Goal: Transaction & Acquisition: Book appointment/travel/reservation

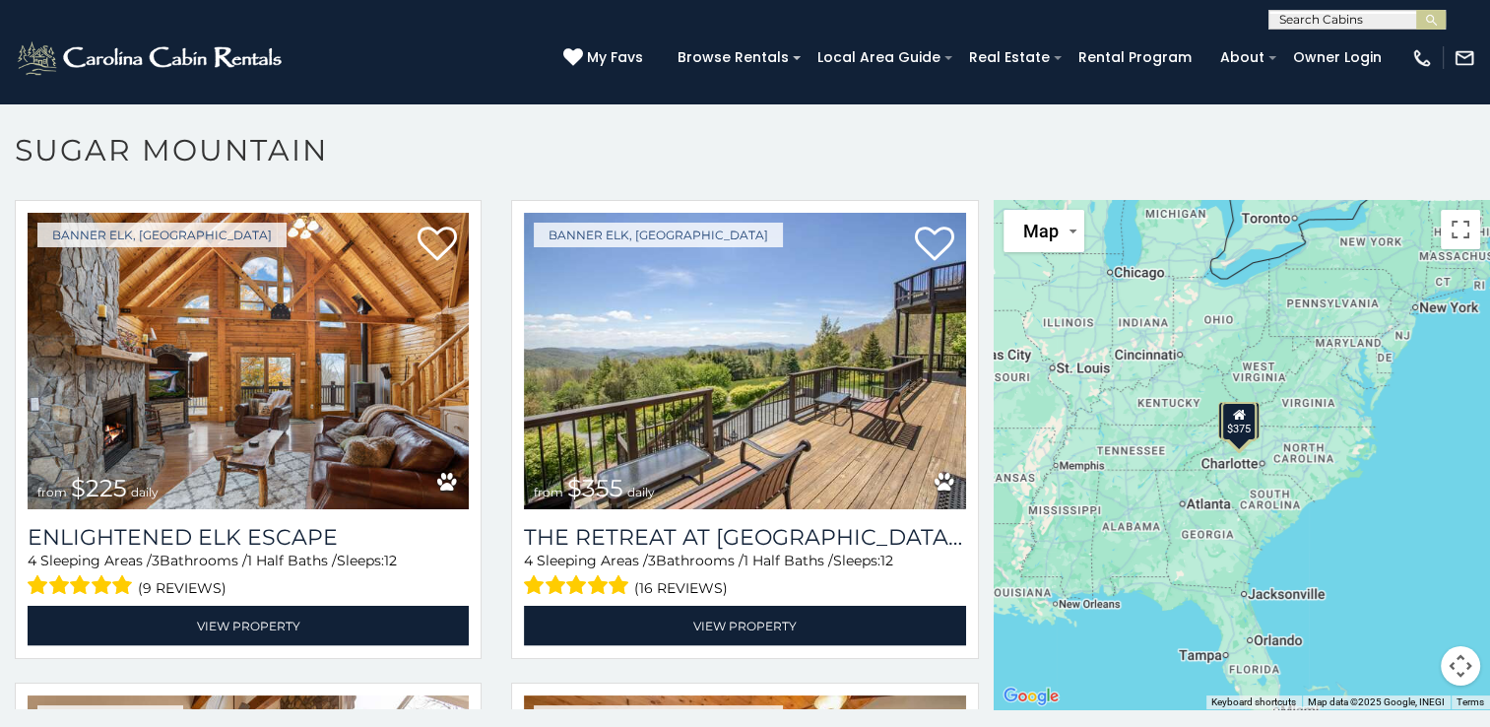
scroll to position [3903, 0]
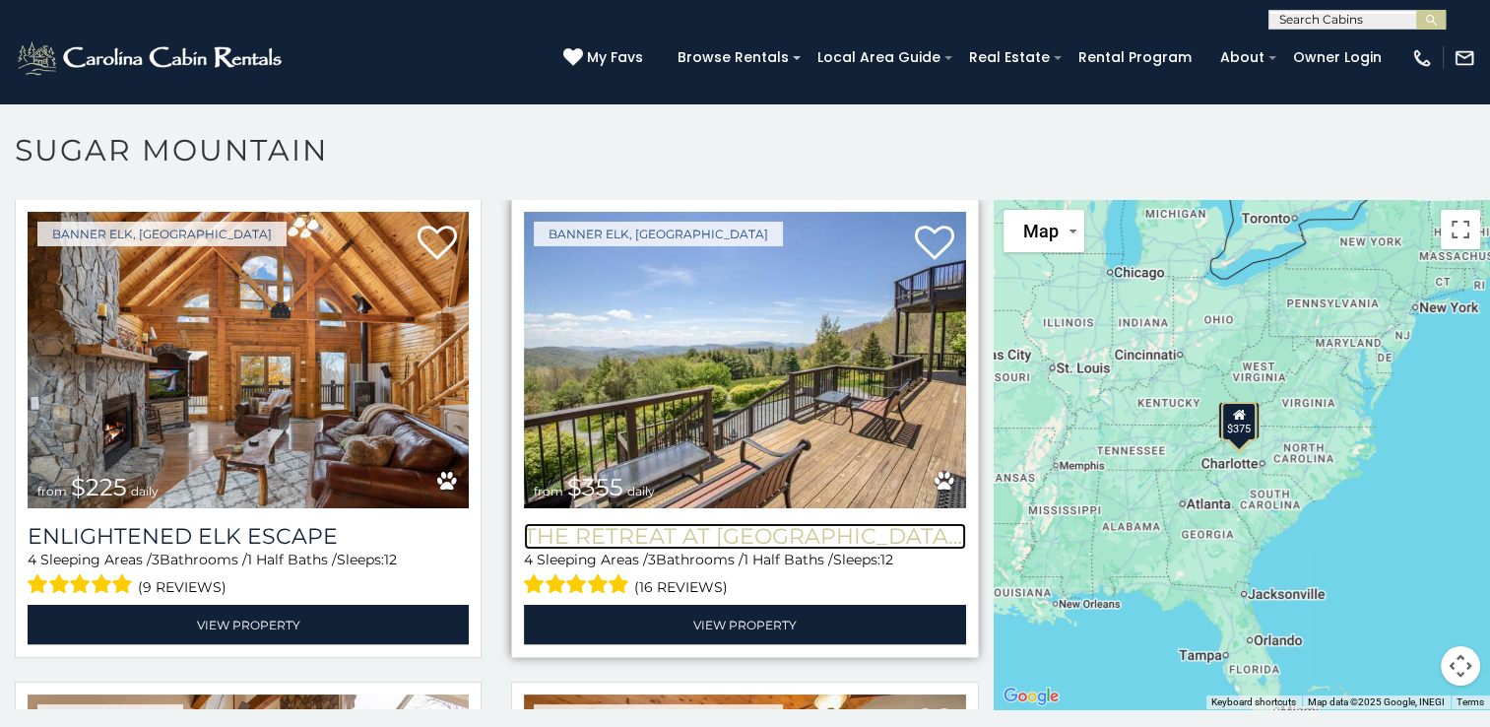
click at [776, 523] on h3 "The Retreat at Mountain Meadows" at bounding box center [744, 536] width 441 height 27
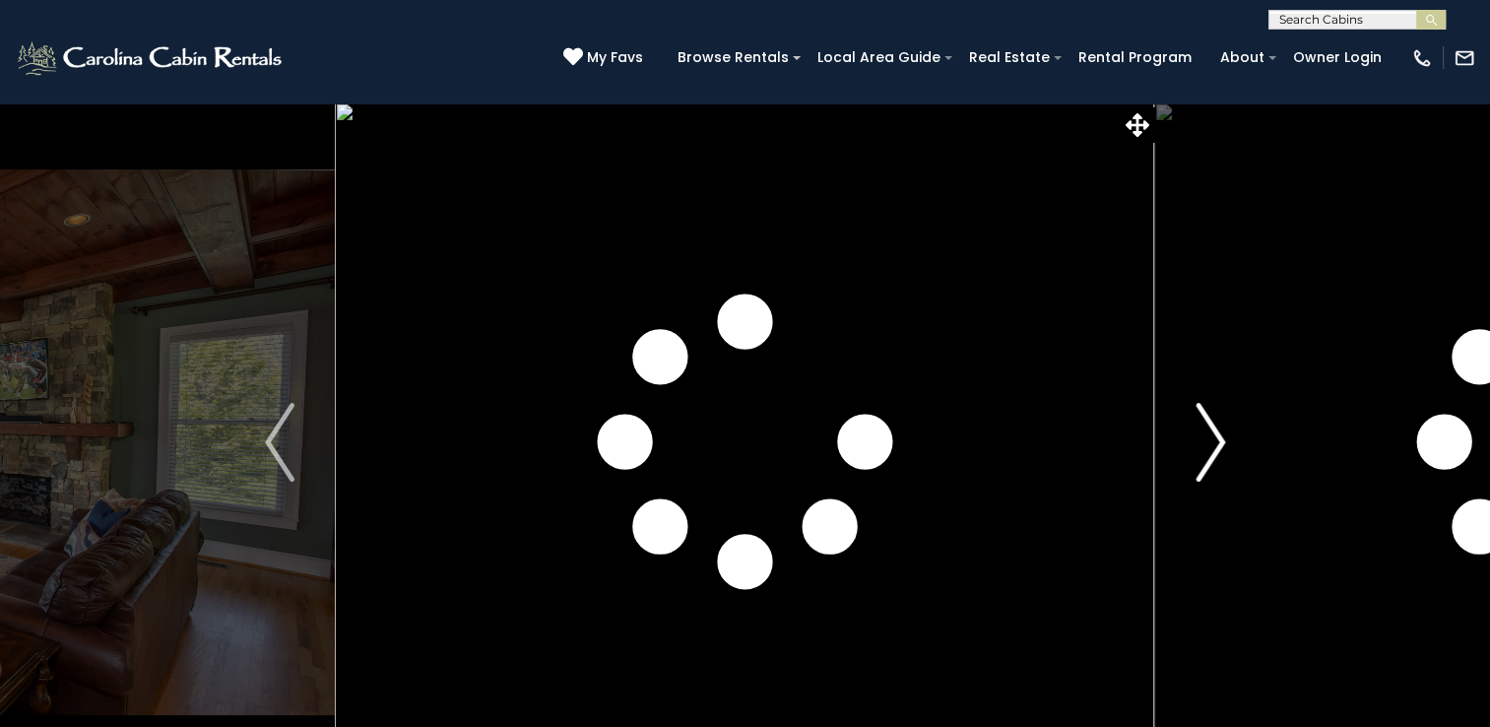
click at [1218, 443] on img "Next" at bounding box center [1211, 442] width 30 height 79
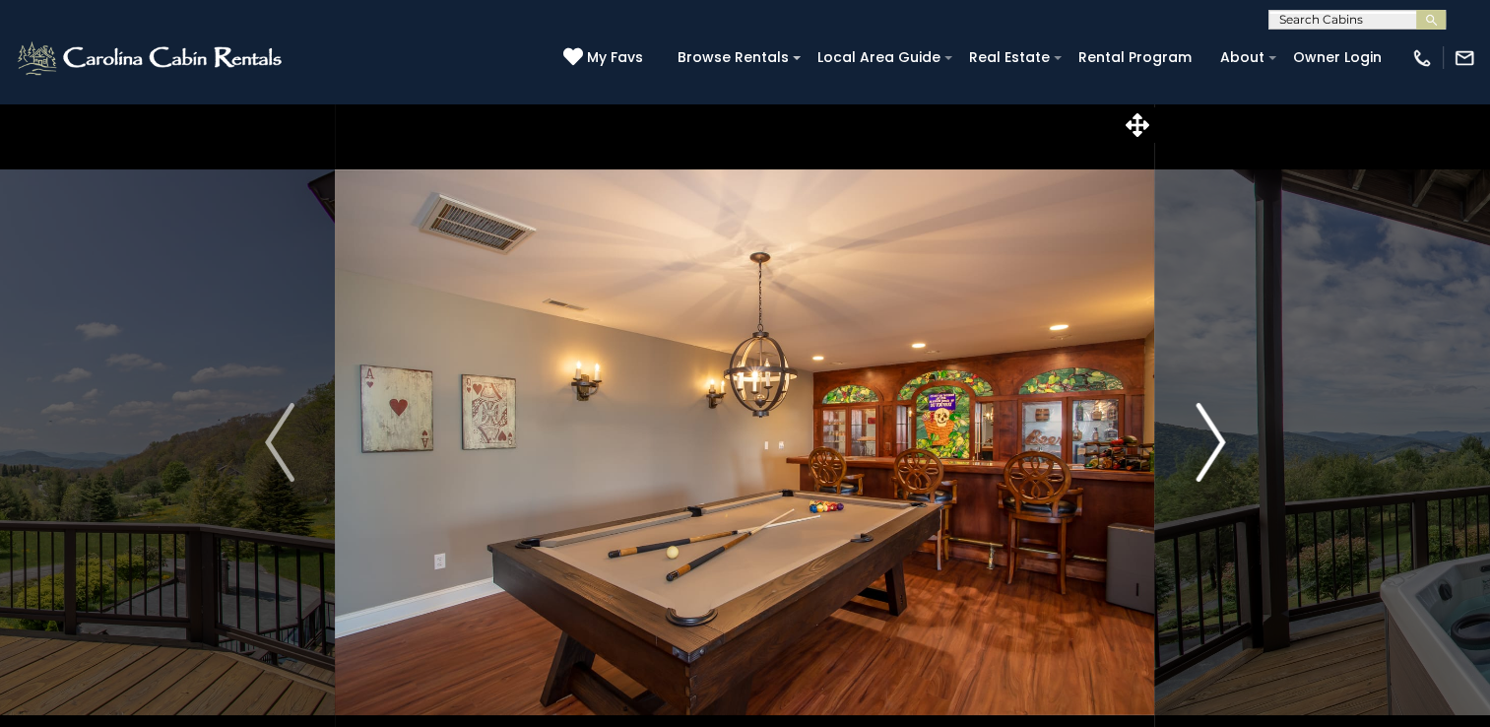
click at [1218, 443] on img "Next" at bounding box center [1211, 442] width 30 height 79
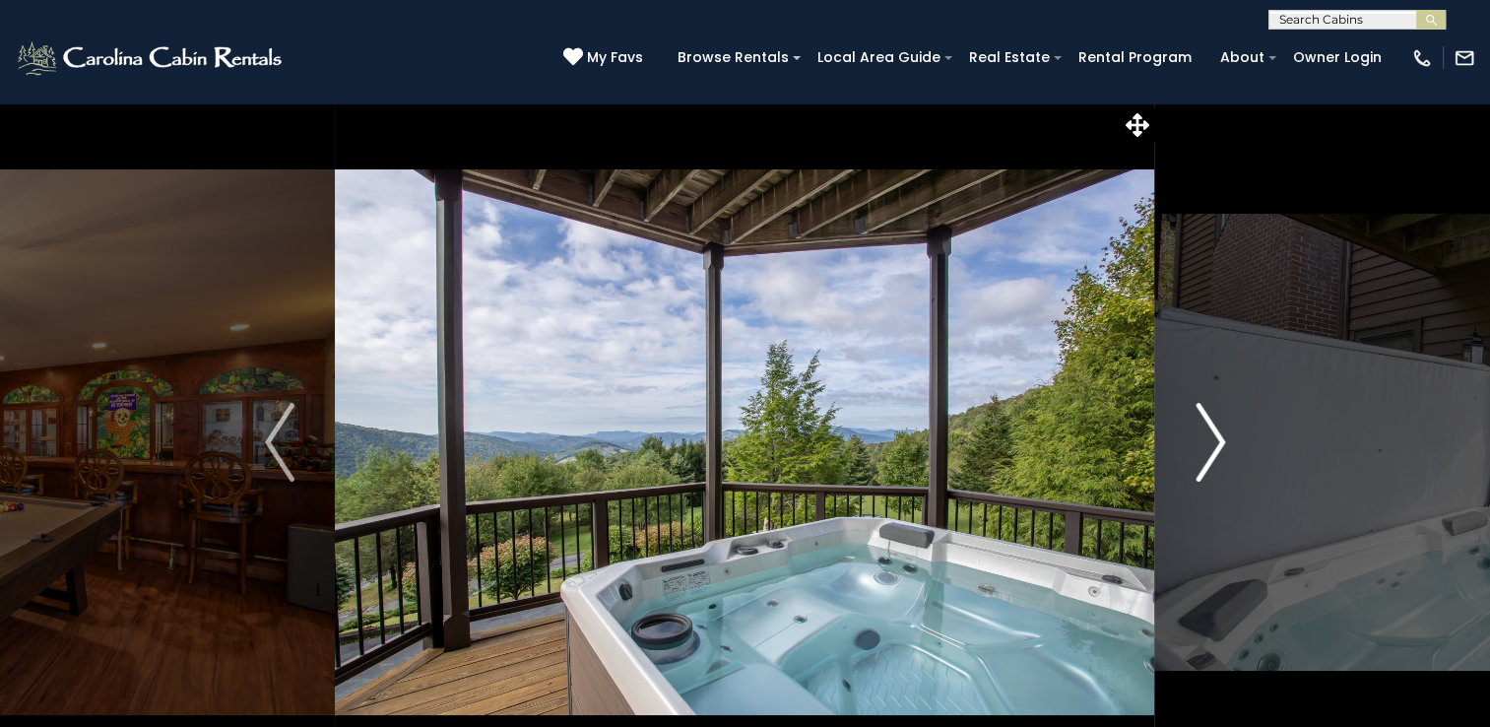
click at [1218, 461] on img "Next" at bounding box center [1211, 442] width 30 height 79
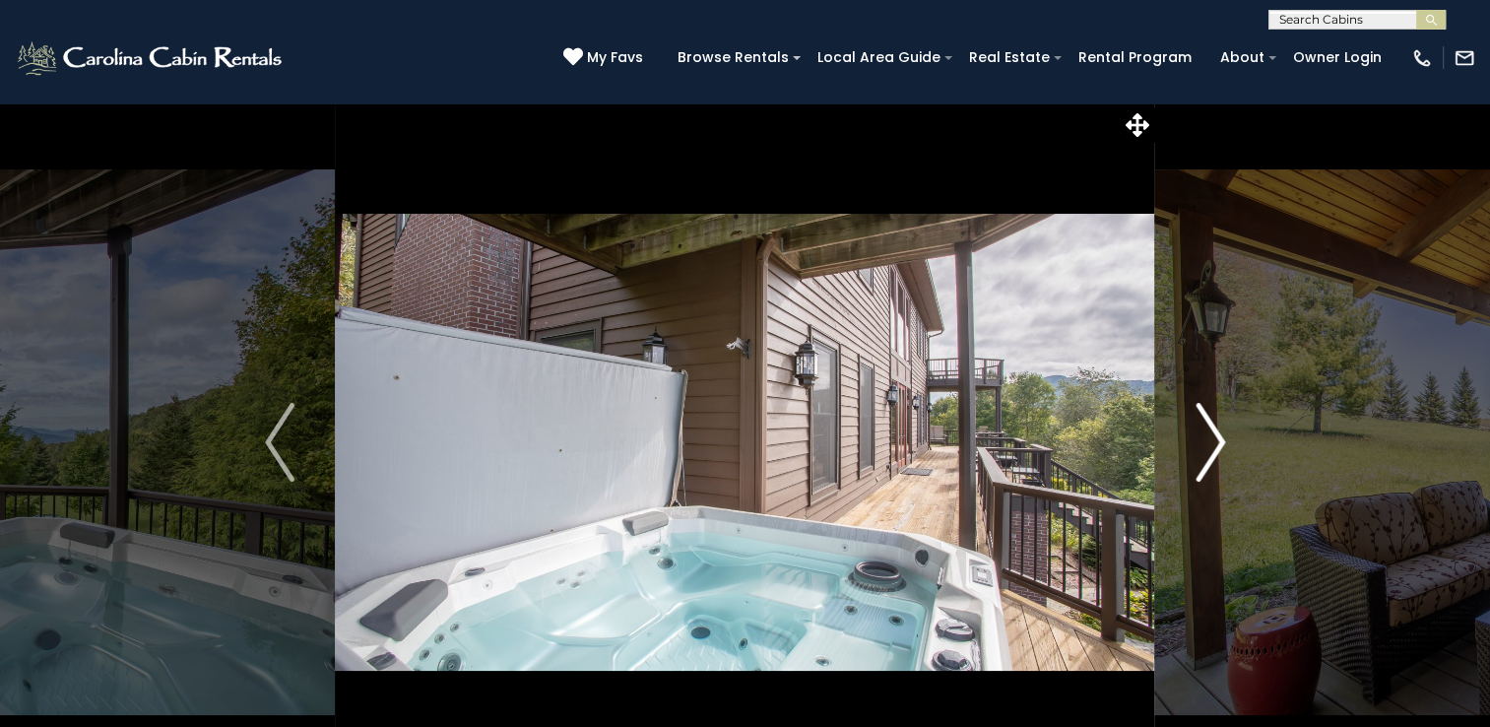
click at [1229, 457] on button "Next" at bounding box center [1210, 442] width 110 height 680
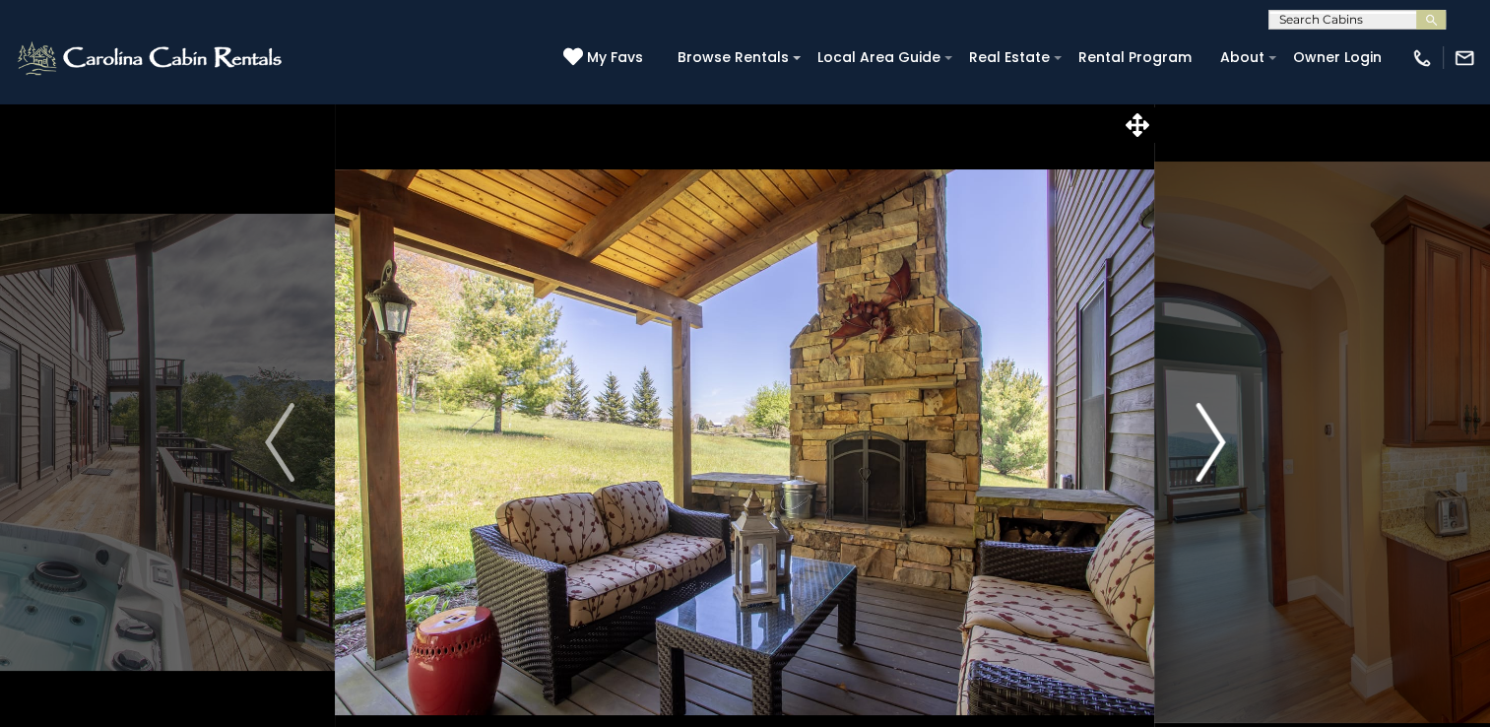
click at [1229, 457] on button "Next" at bounding box center [1210, 442] width 110 height 680
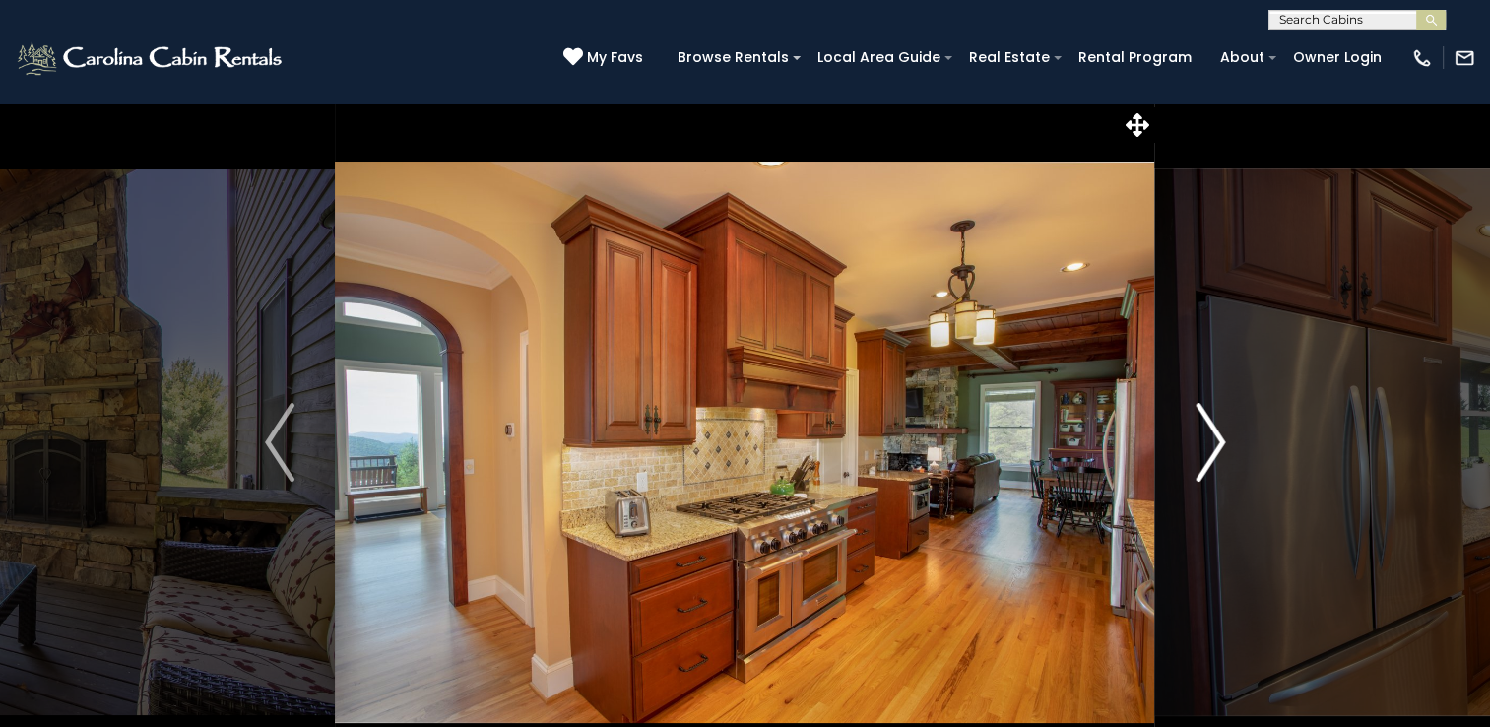
click at [1221, 435] on img "Next" at bounding box center [1211, 442] width 30 height 79
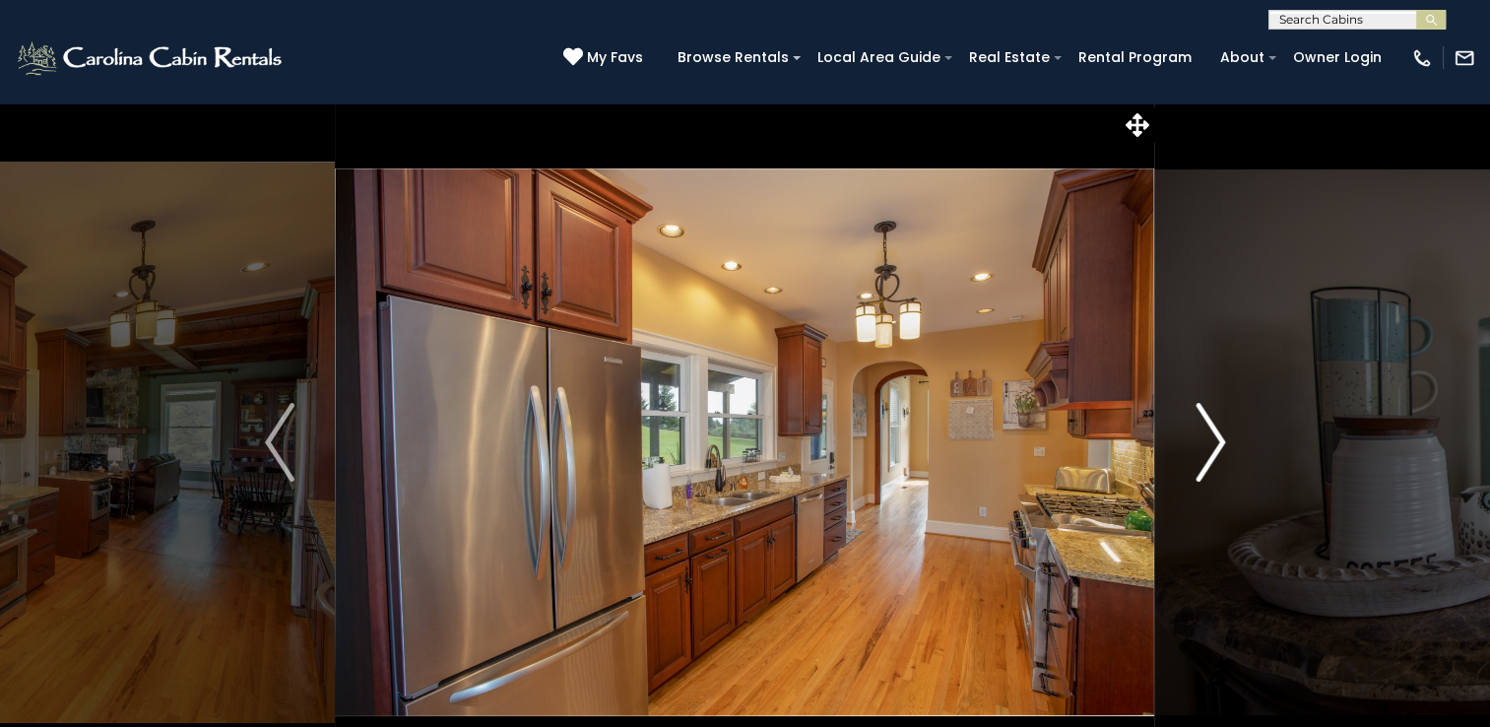
click at [1218, 457] on img "Next" at bounding box center [1211, 442] width 30 height 79
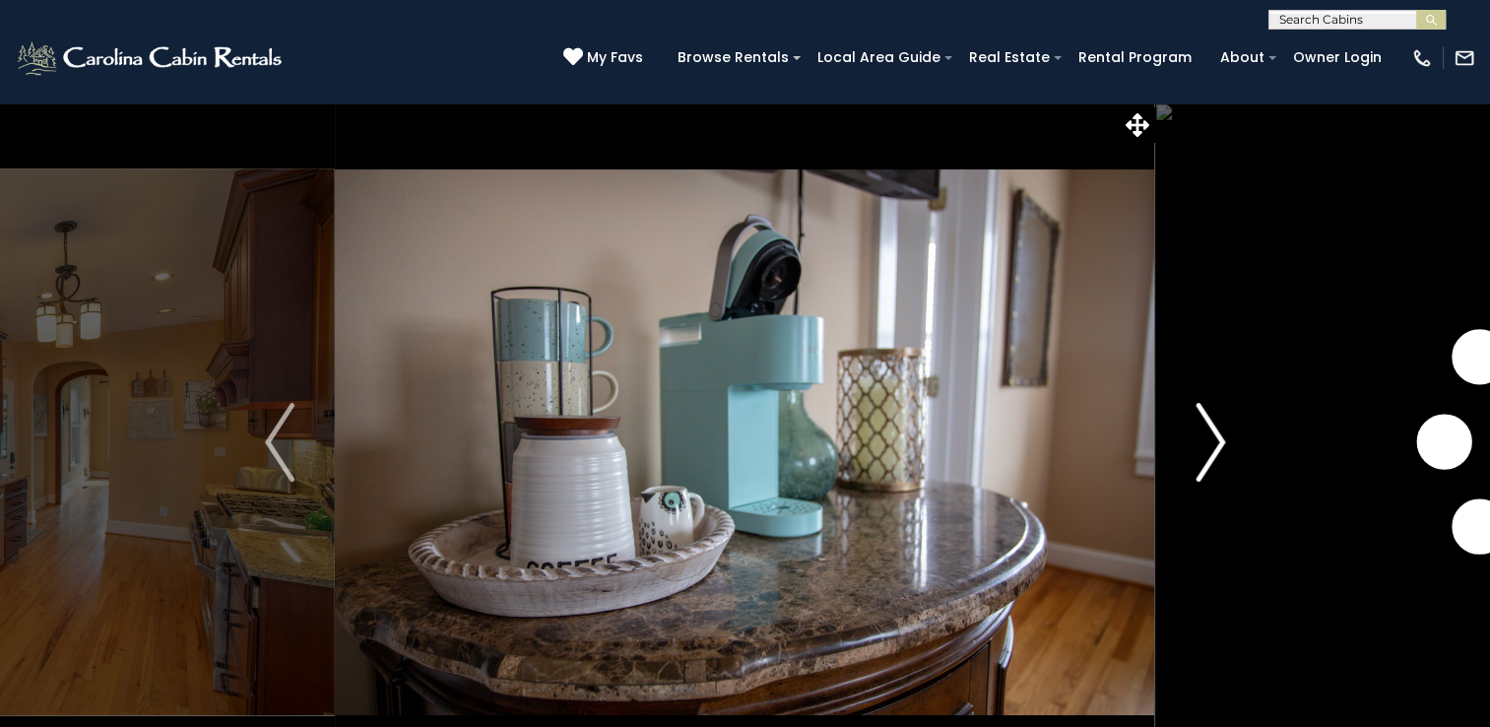
click at [1218, 457] on img "Next" at bounding box center [1211, 442] width 30 height 79
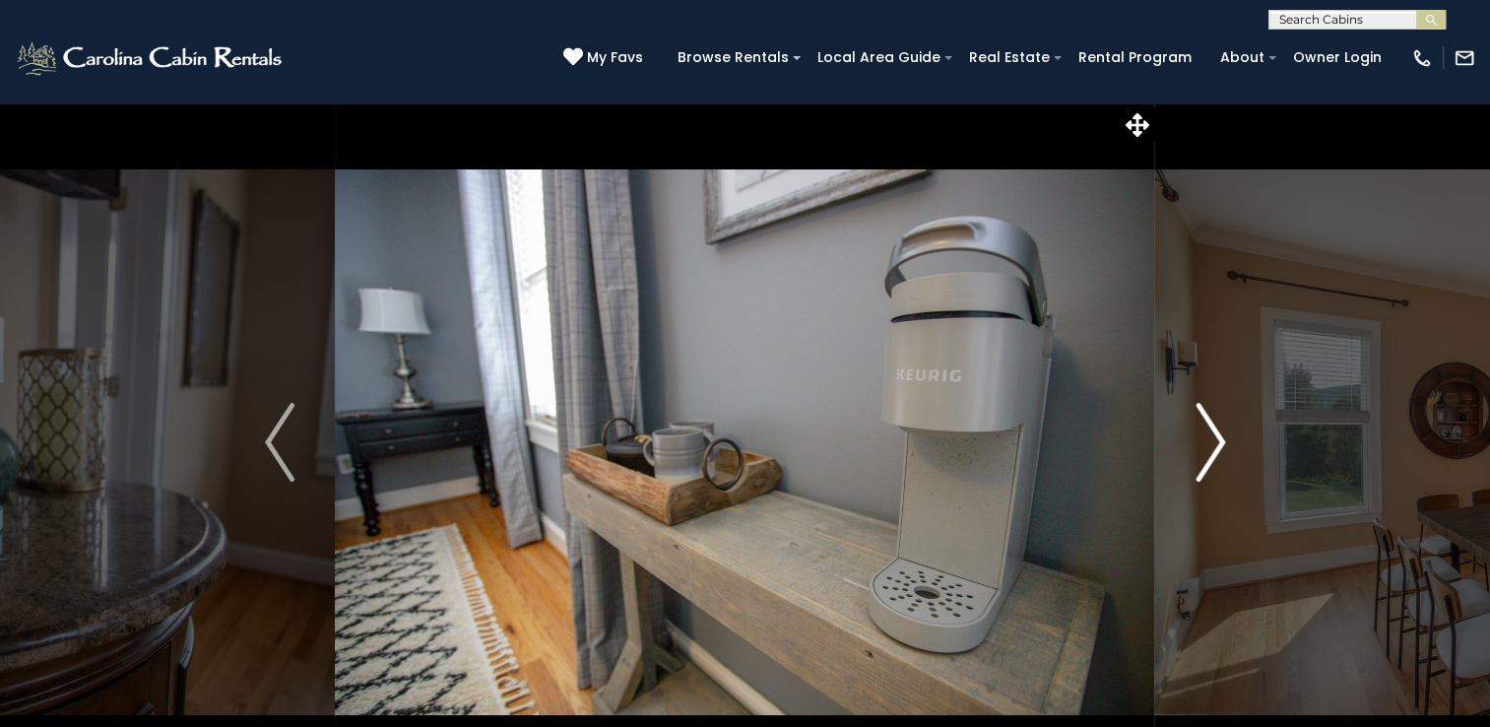
click at [1218, 457] on img "Next" at bounding box center [1211, 442] width 30 height 79
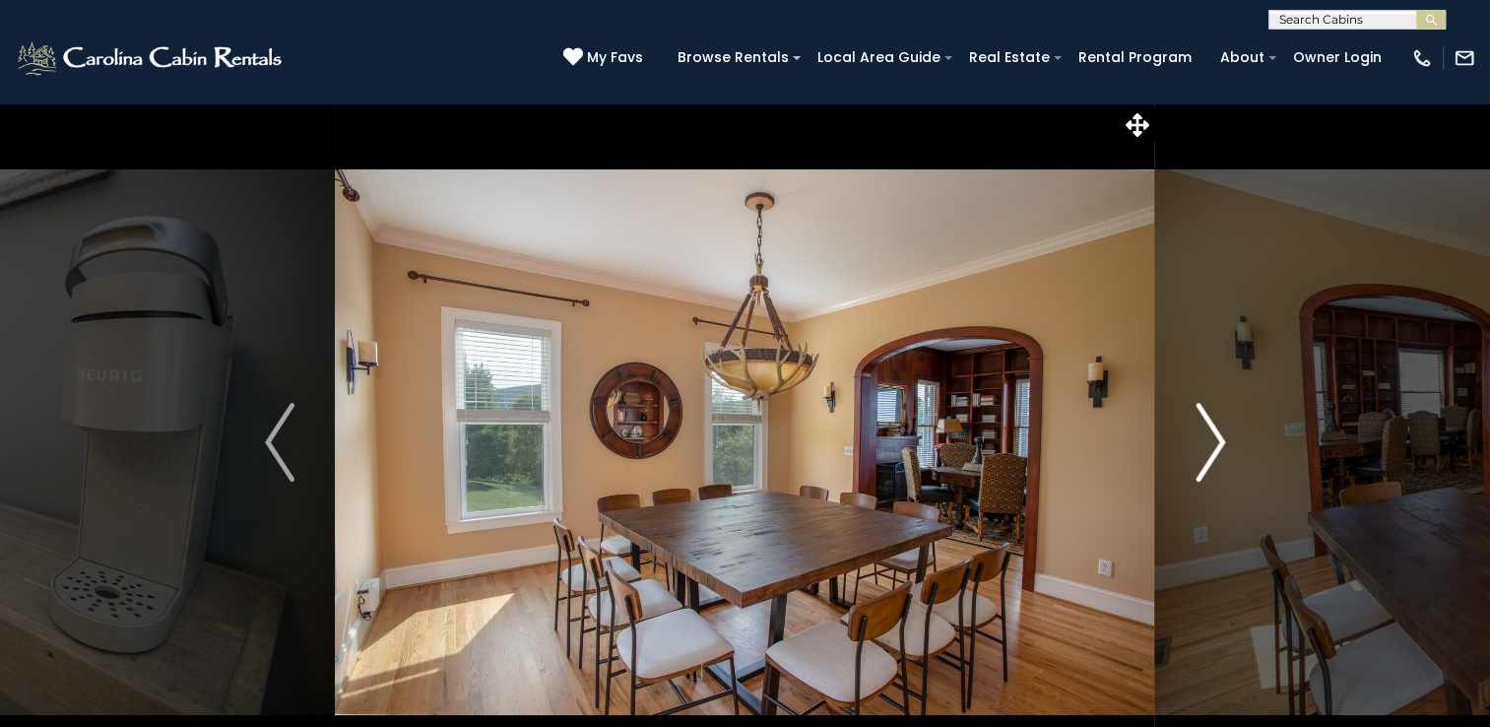
click at [1218, 457] on img "Next" at bounding box center [1211, 442] width 30 height 79
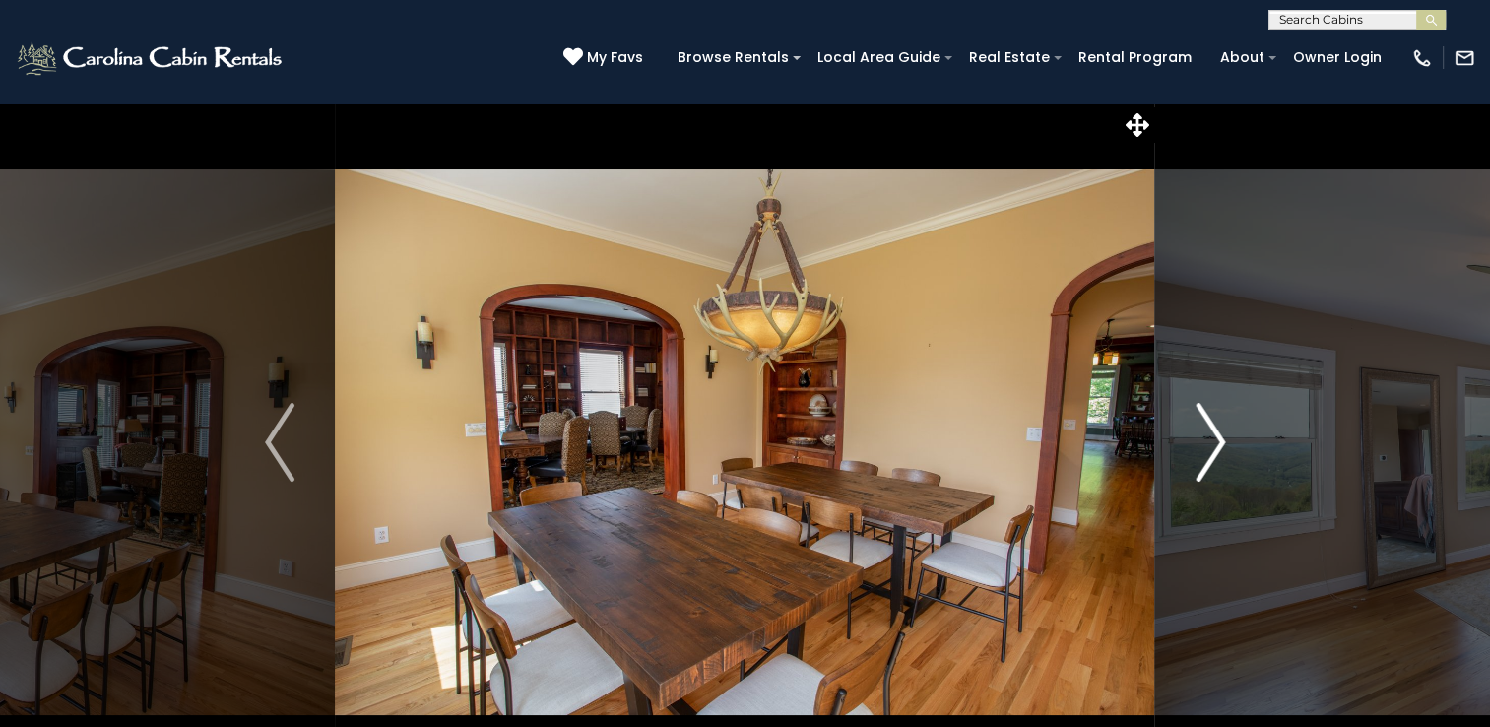
click at [1218, 457] on img "Next" at bounding box center [1211, 442] width 30 height 79
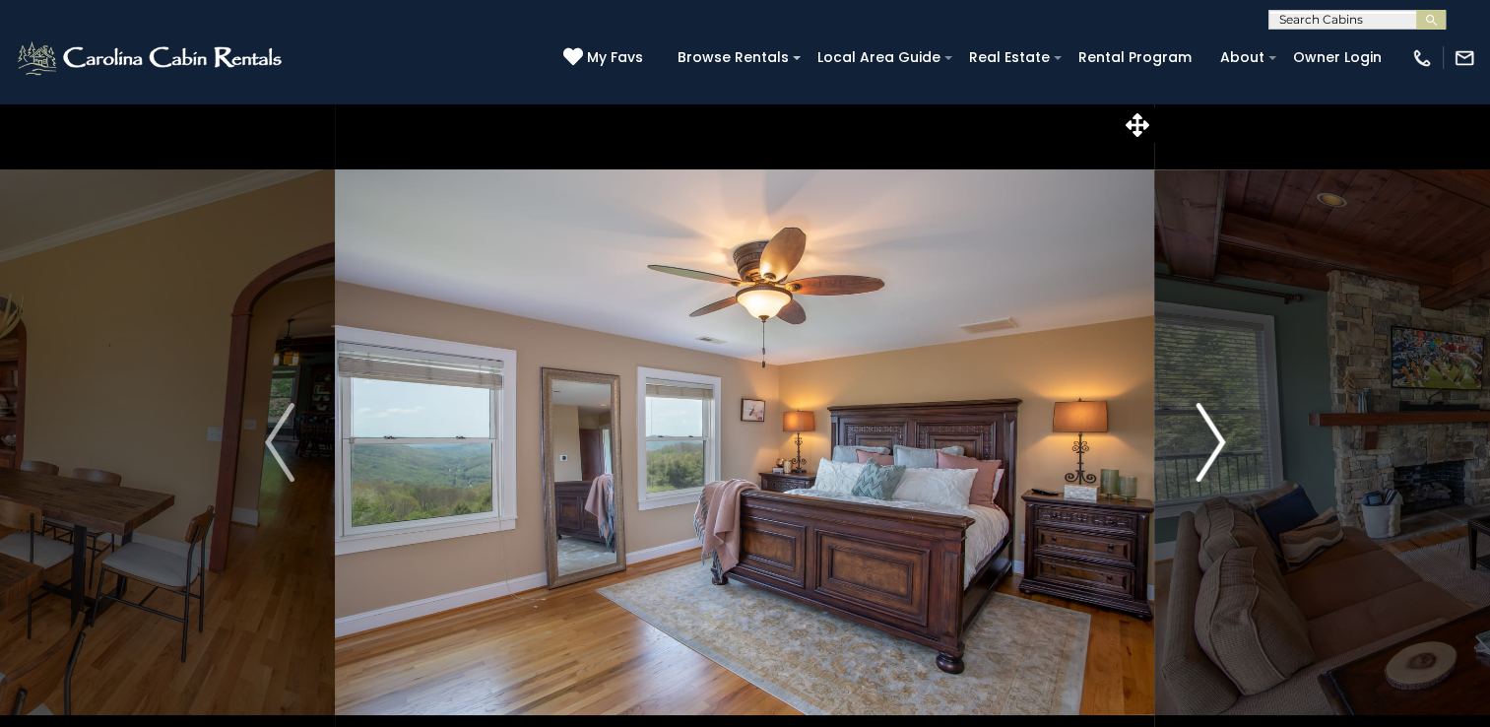
click at [1218, 457] on img "Next" at bounding box center [1211, 442] width 30 height 79
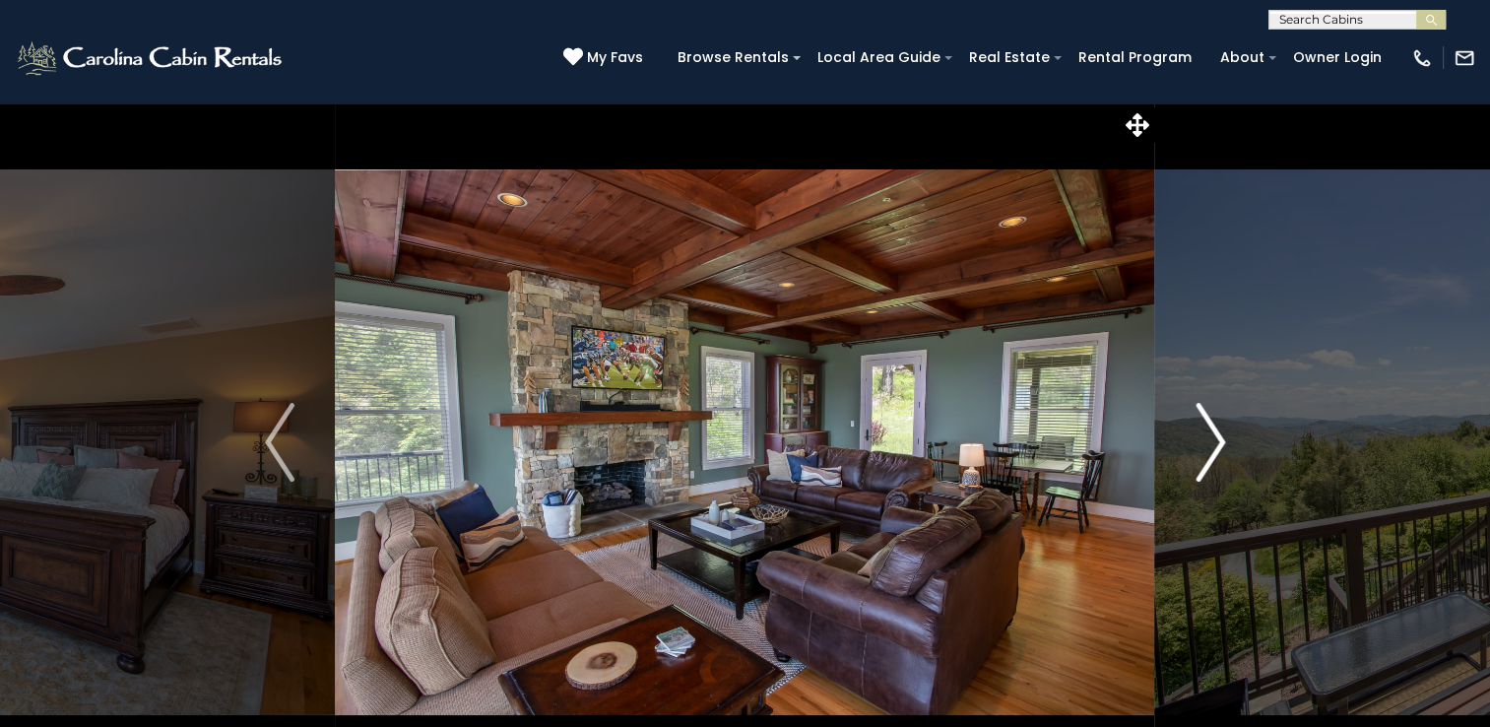
click at [1218, 457] on img "Next" at bounding box center [1211, 442] width 30 height 79
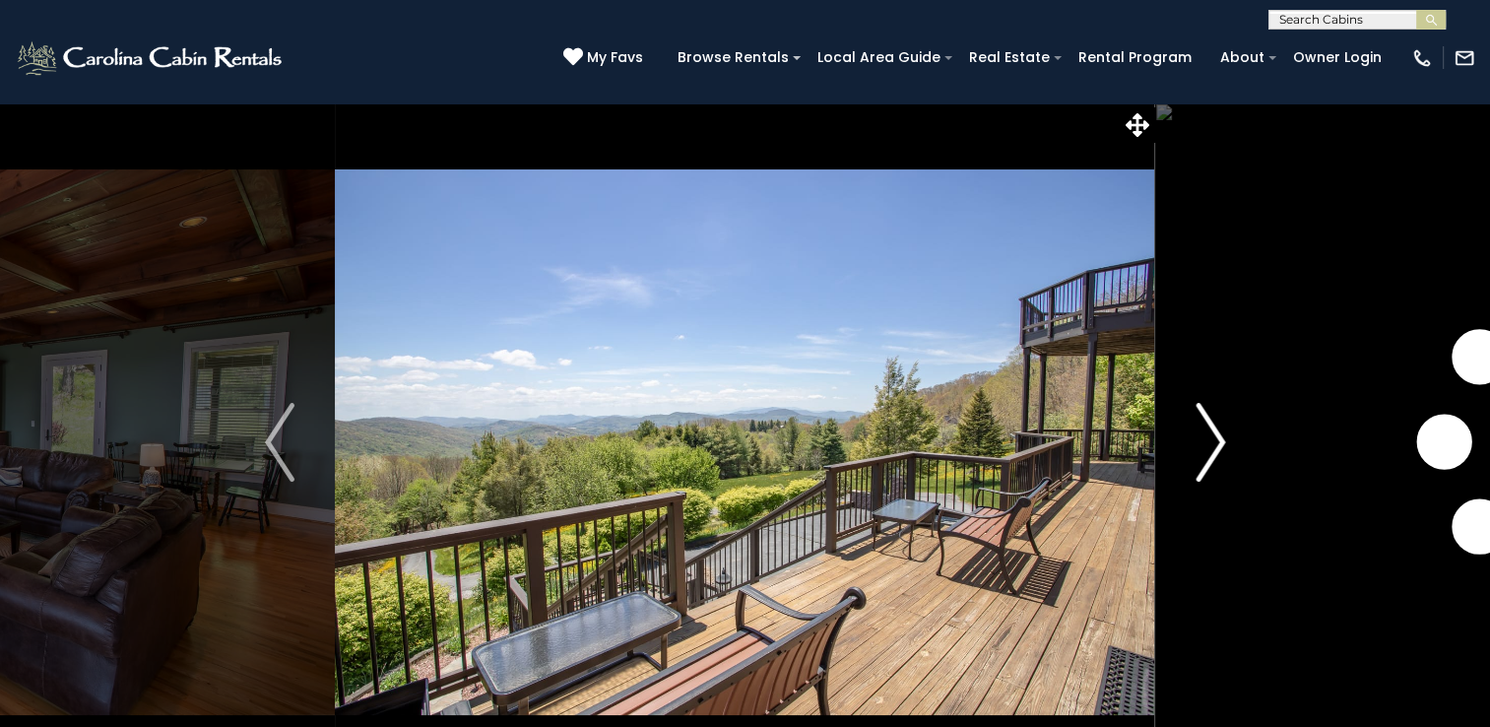
click at [1218, 457] on img "Next" at bounding box center [1211, 442] width 30 height 79
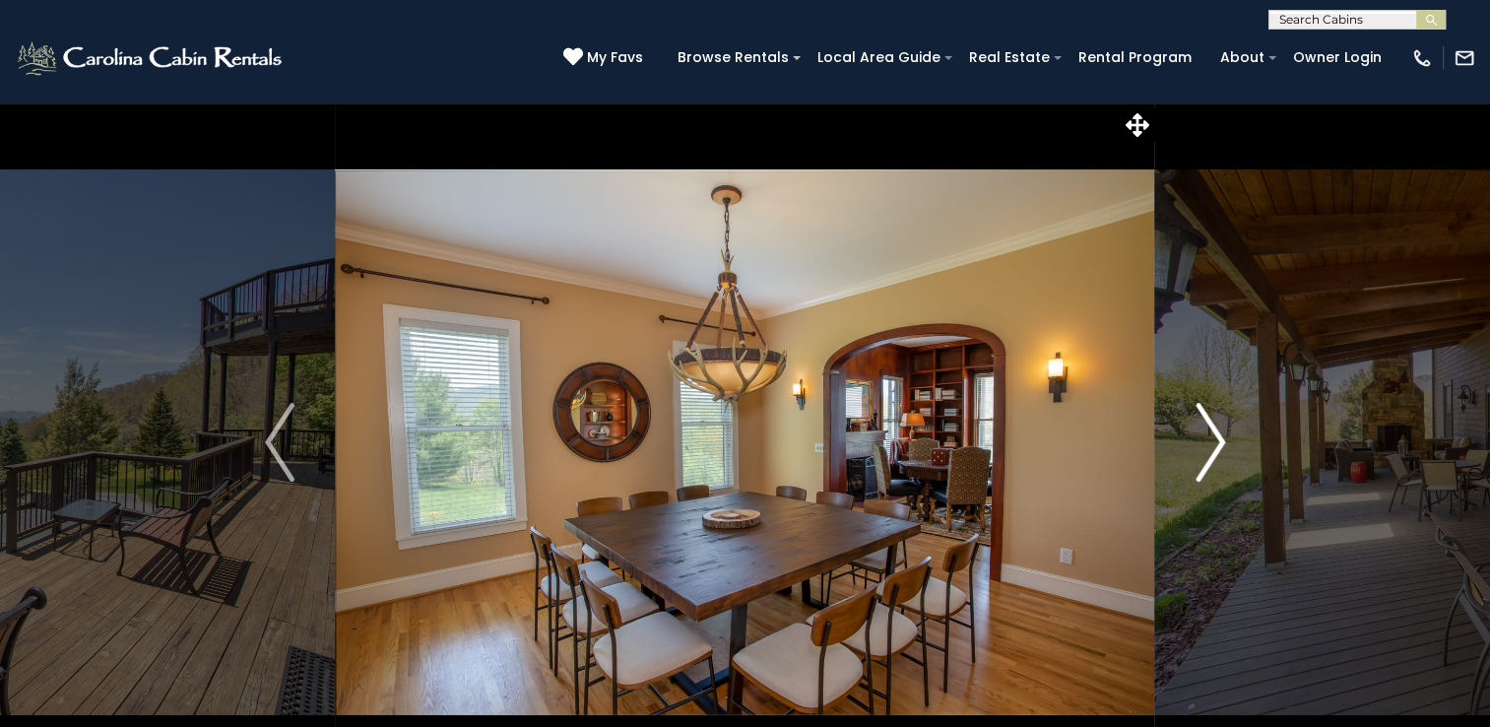
click at [1218, 457] on img "Next" at bounding box center [1211, 442] width 30 height 79
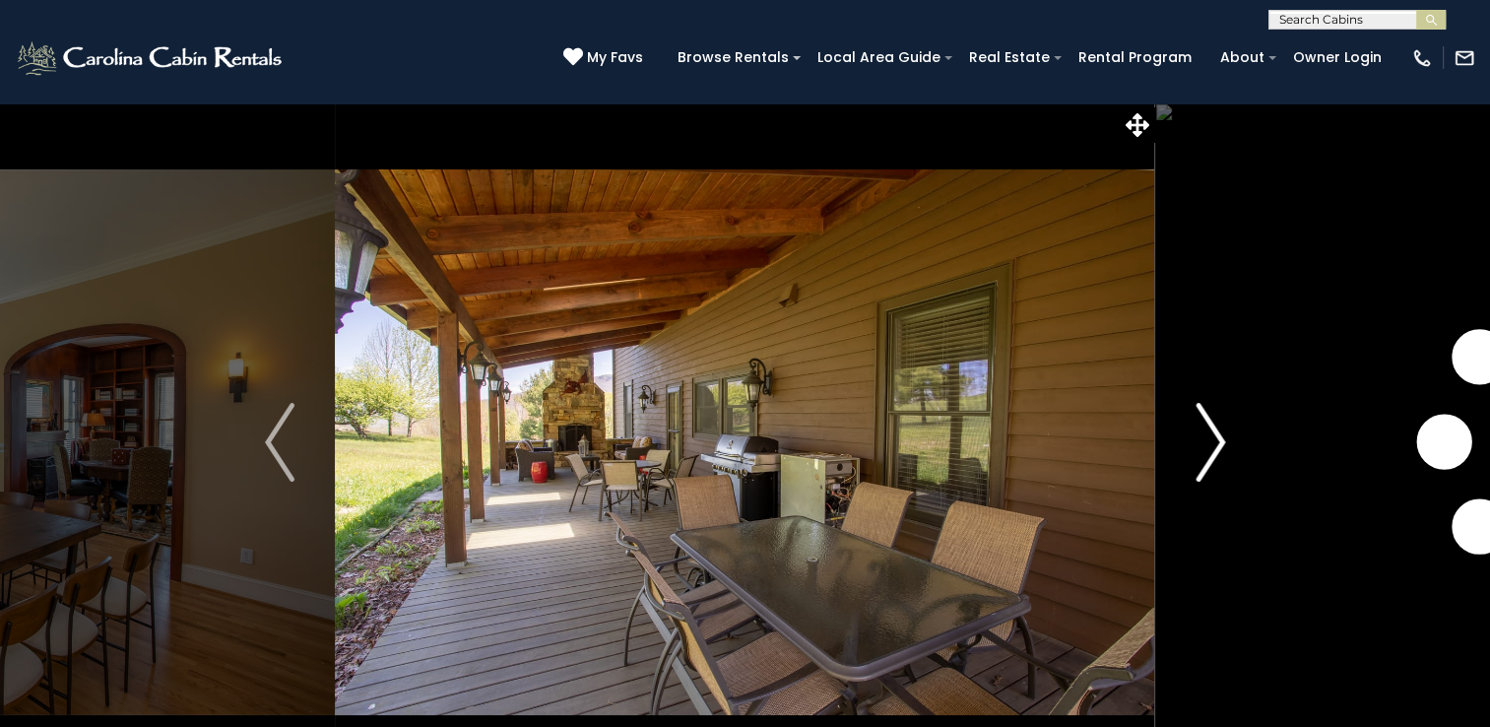
click at [1218, 457] on img "Next" at bounding box center [1211, 442] width 30 height 79
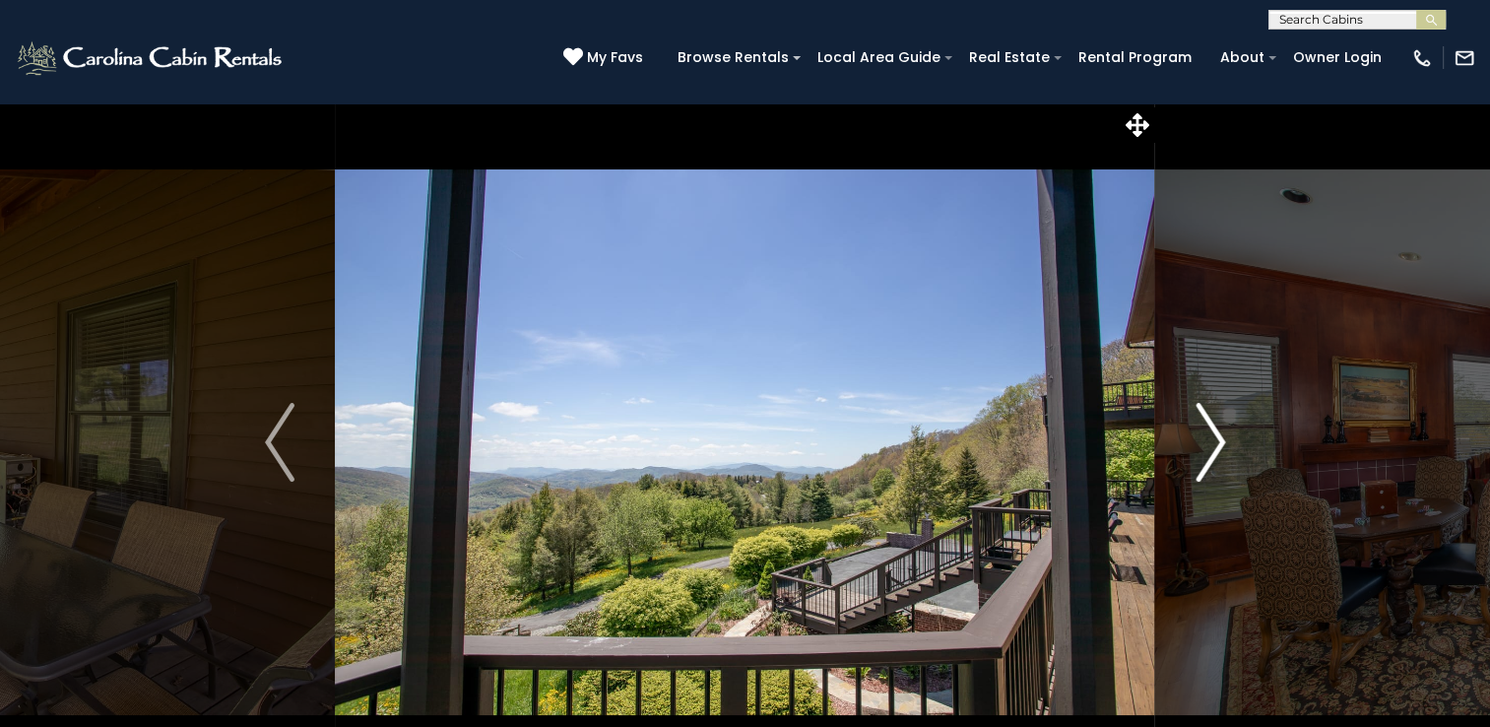
click at [1238, 453] on button "Next" at bounding box center [1210, 442] width 110 height 680
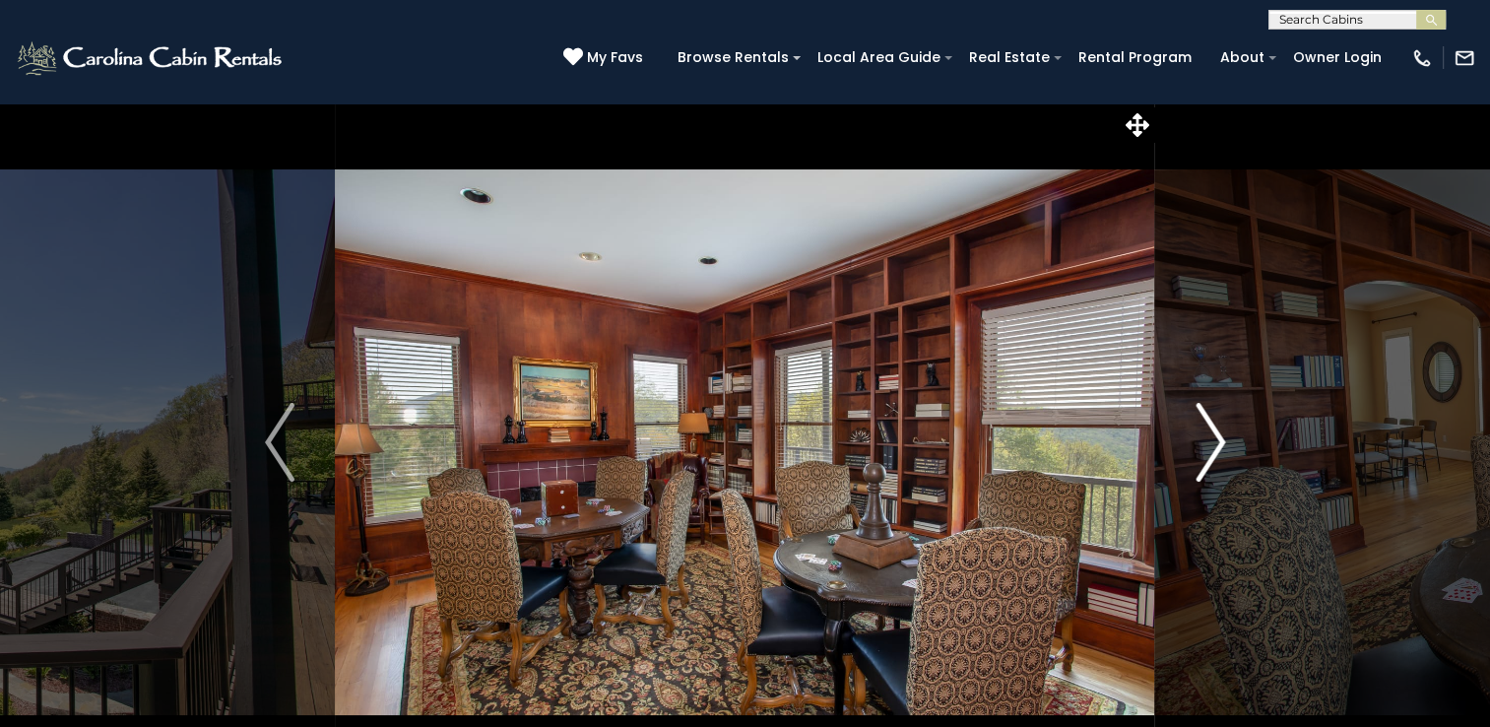
click at [1220, 453] on img "Next" at bounding box center [1211, 442] width 30 height 79
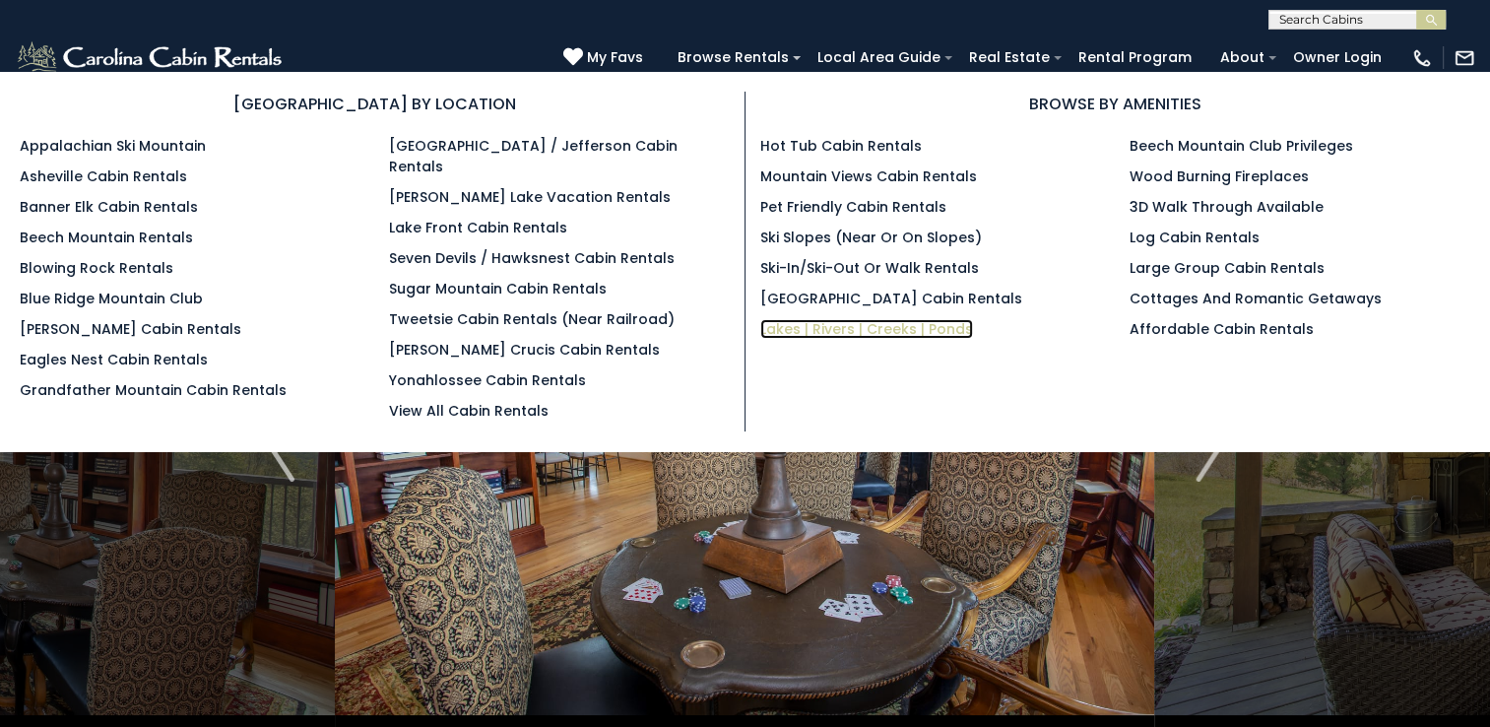
click at [782, 336] on link "Lakes | Rivers | Creeks | Ponds" at bounding box center [866, 329] width 213 height 20
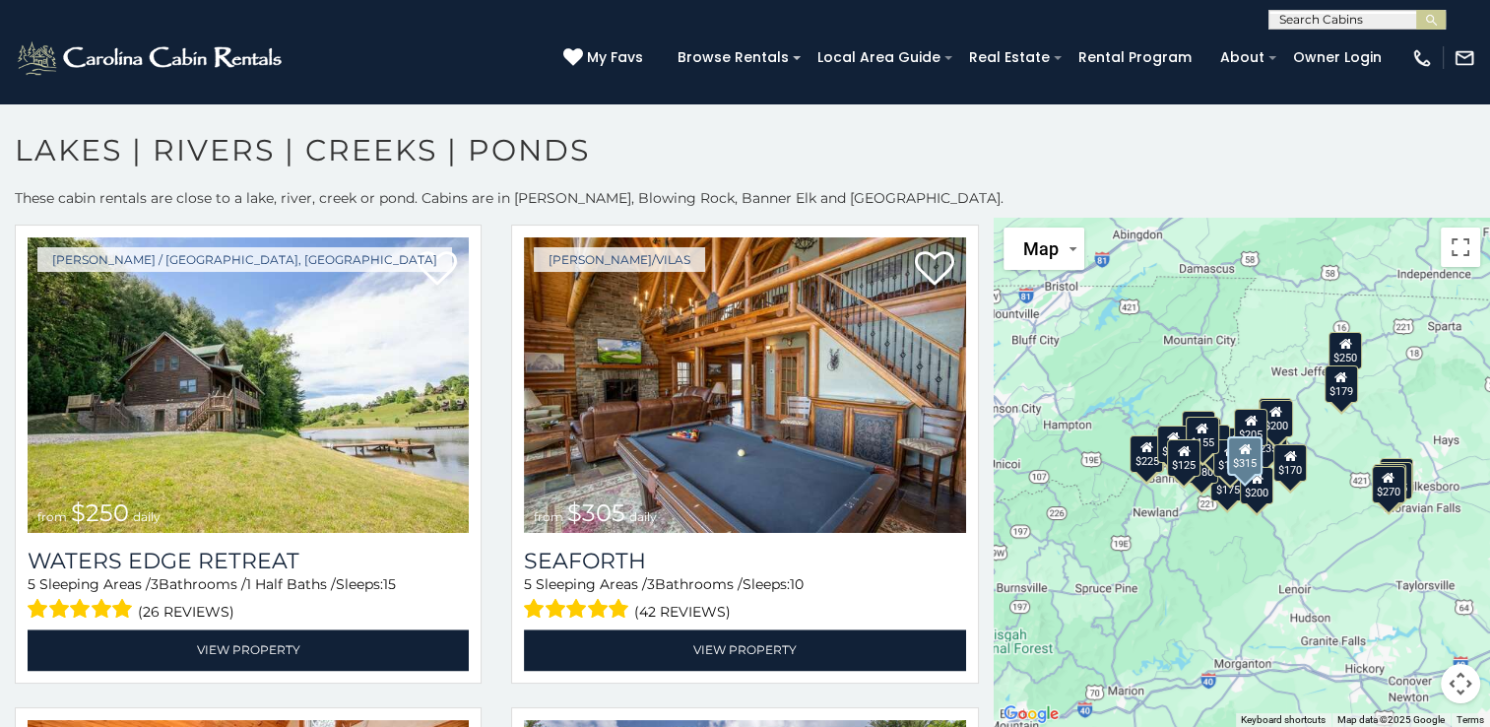
scroll to position [2935, 0]
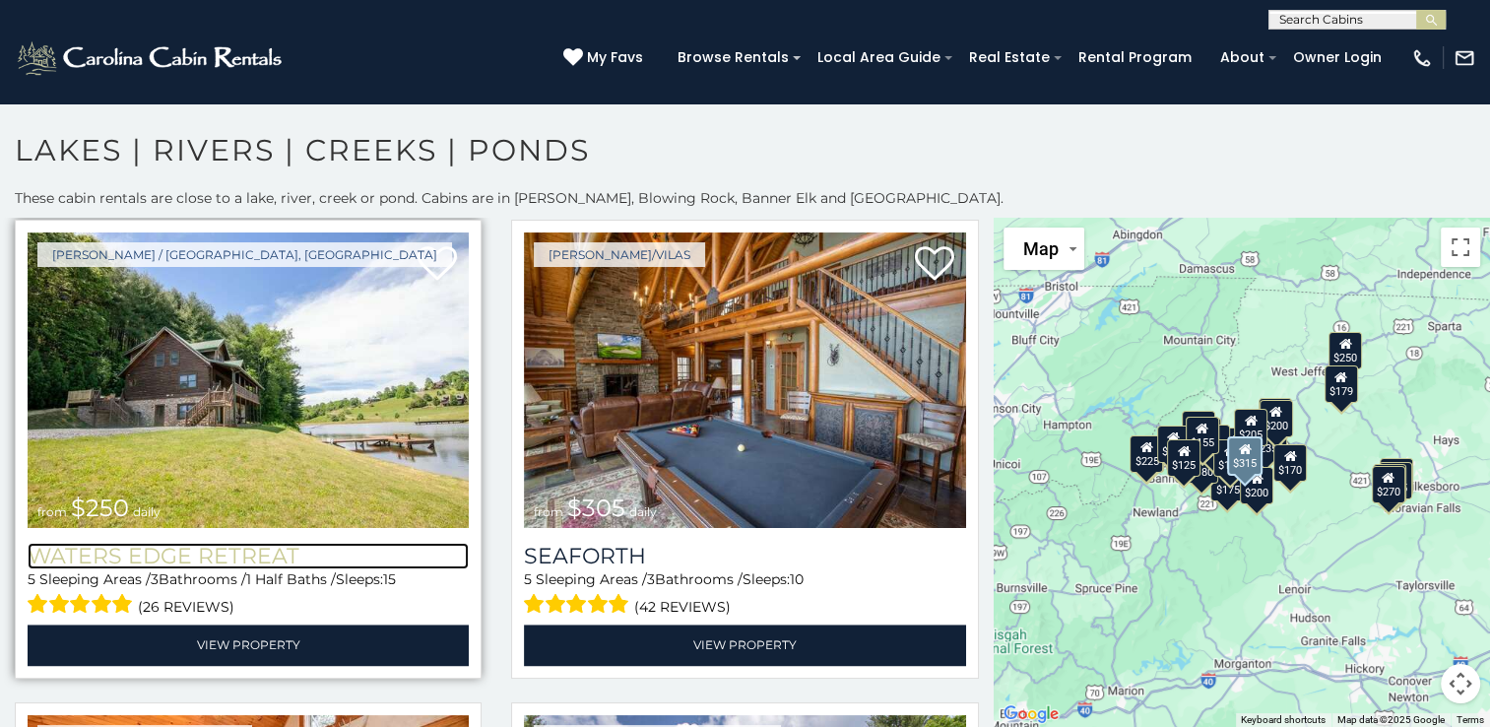
click at [285, 543] on h3 "Waters Edge Retreat" at bounding box center [248, 556] width 441 height 27
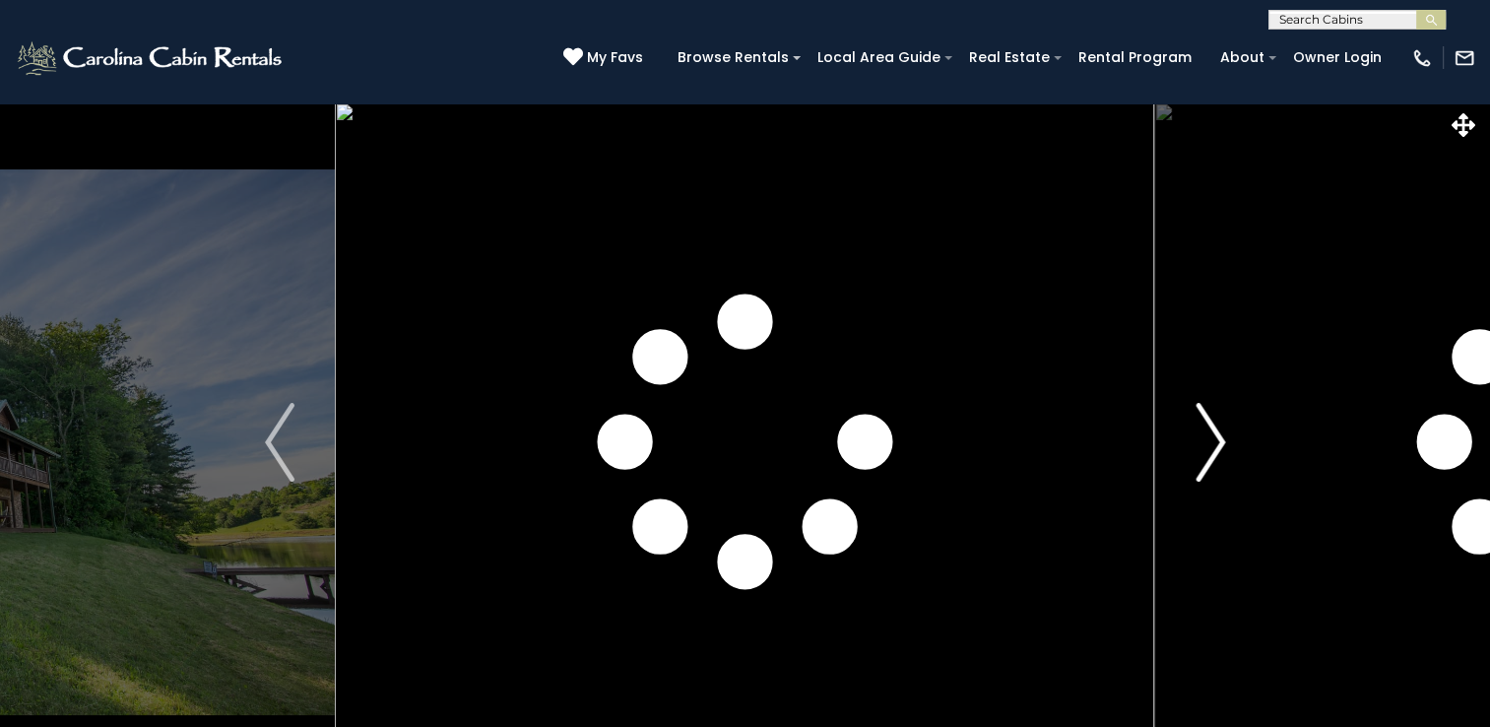
click at [1216, 461] on img "Next" at bounding box center [1211, 442] width 30 height 79
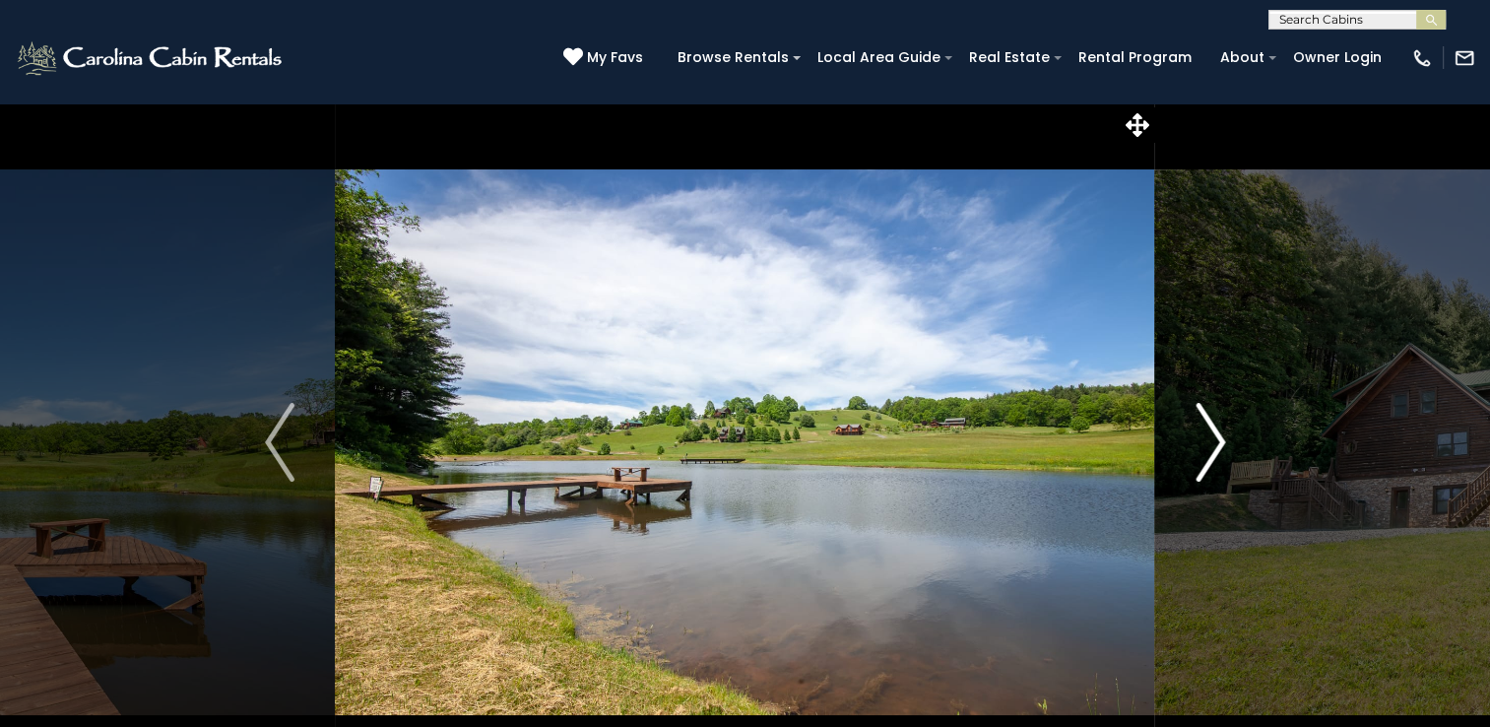
click at [1216, 461] on img "Next" at bounding box center [1211, 442] width 30 height 79
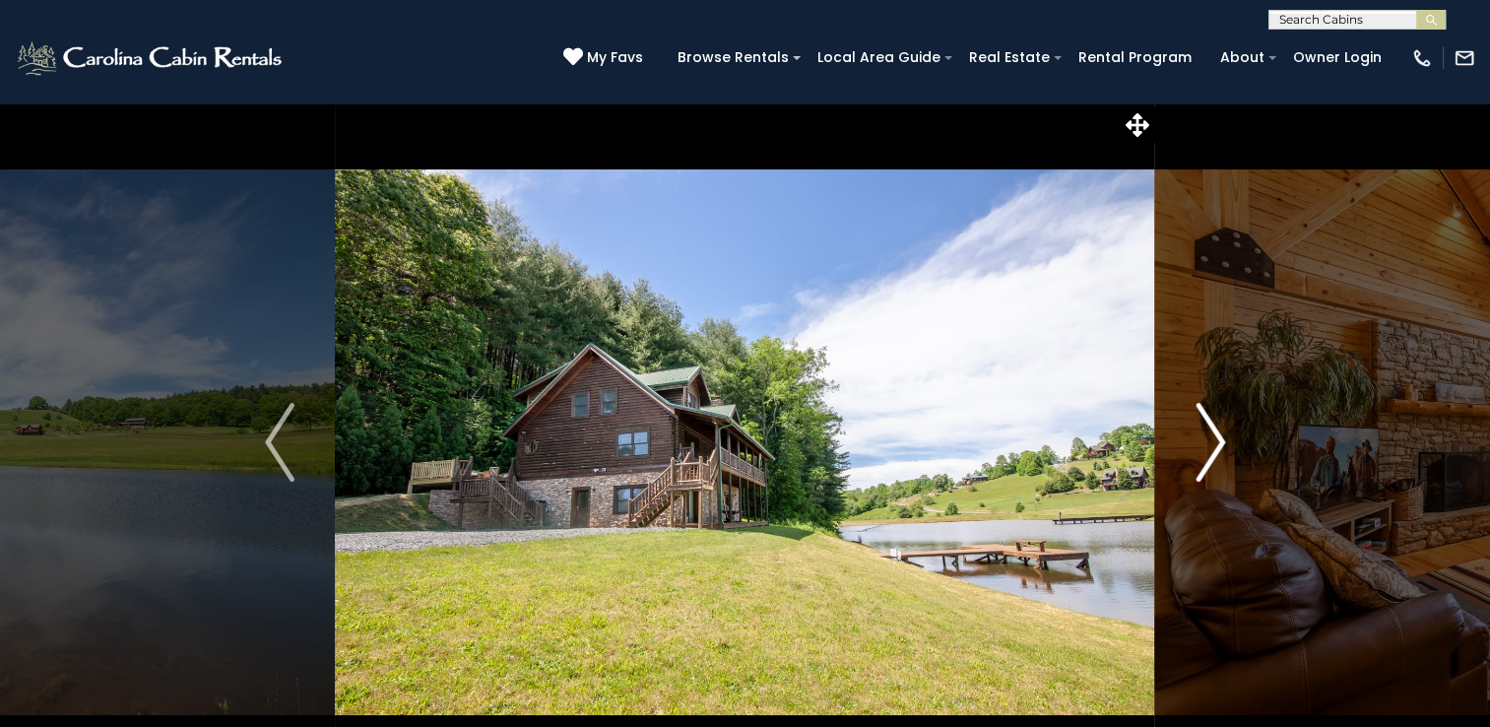
click at [1217, 482] on button "Next" at bounding box center [1210, 442] width 110 height 680
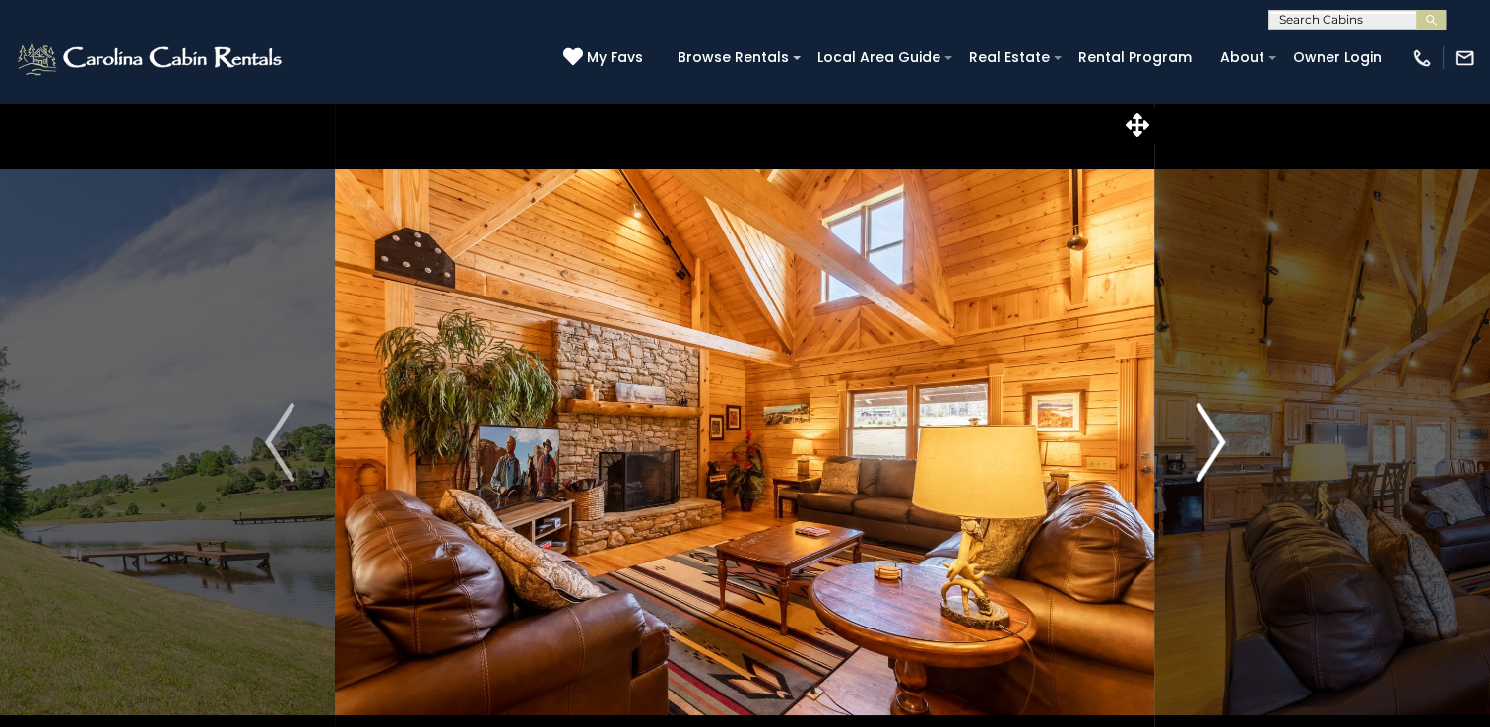
click at [1215, 473] on img "Next" at bounding box center [1211, 442] width 30 height 79
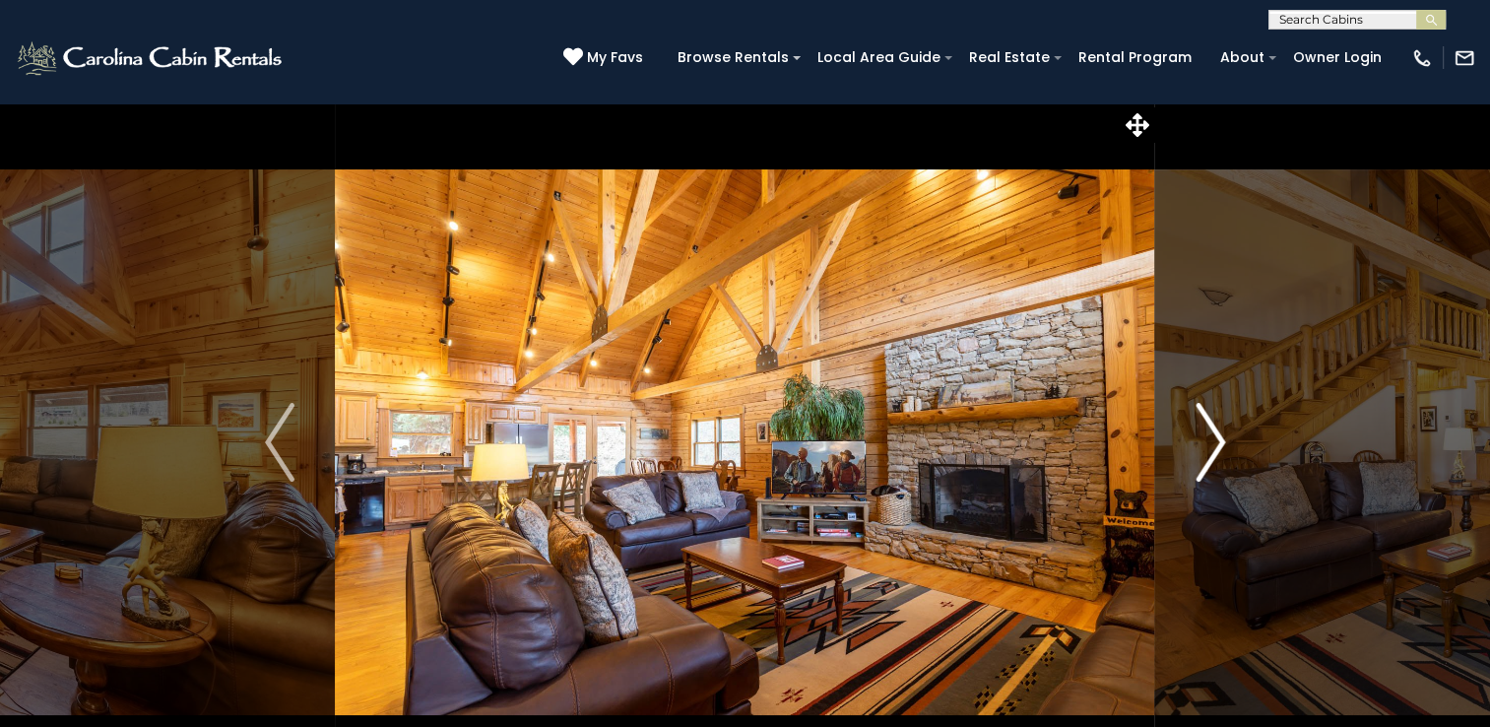
click at [1215, 473] on img "Next" at bounding box center [1211, 442] width 30 height 79
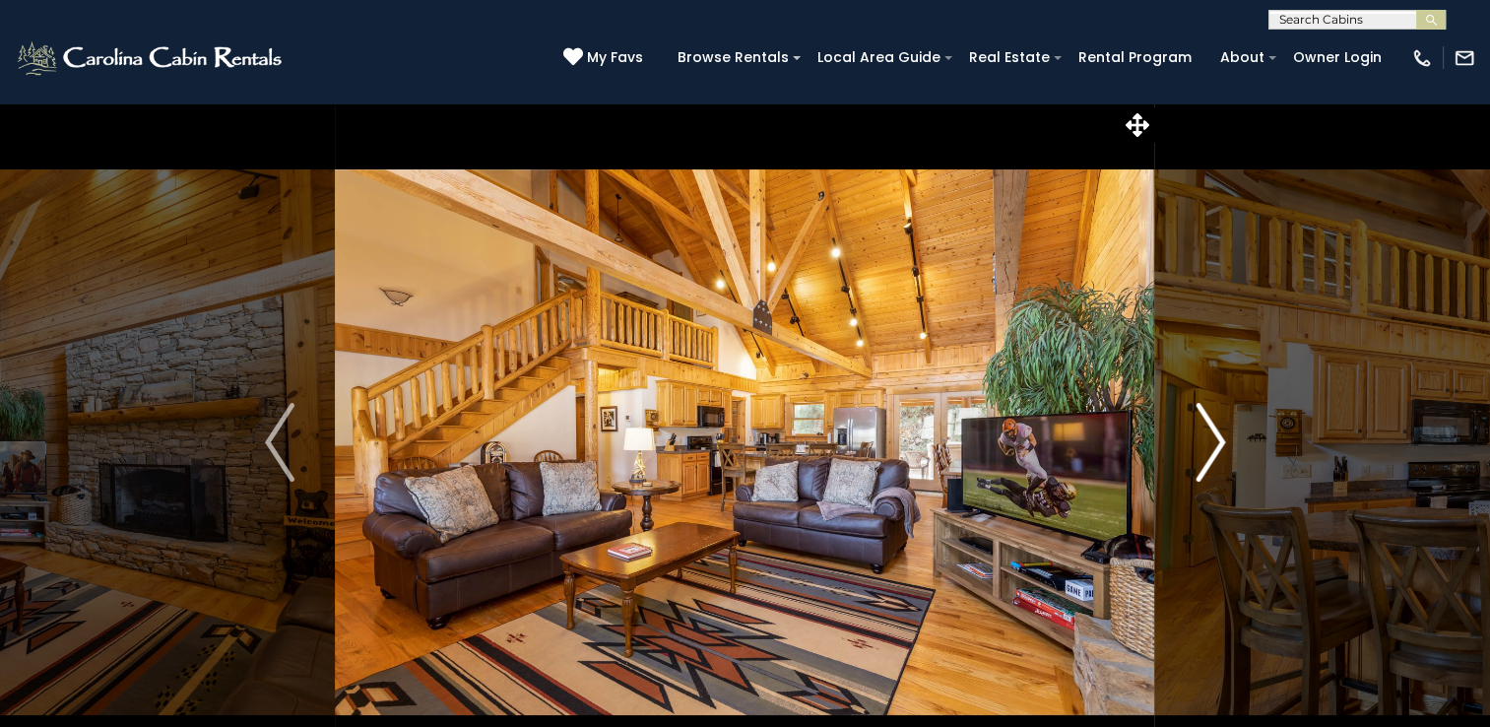
click at [1215, 473] on img "Next" at bounding box center [1211, 442] width 30 height 79
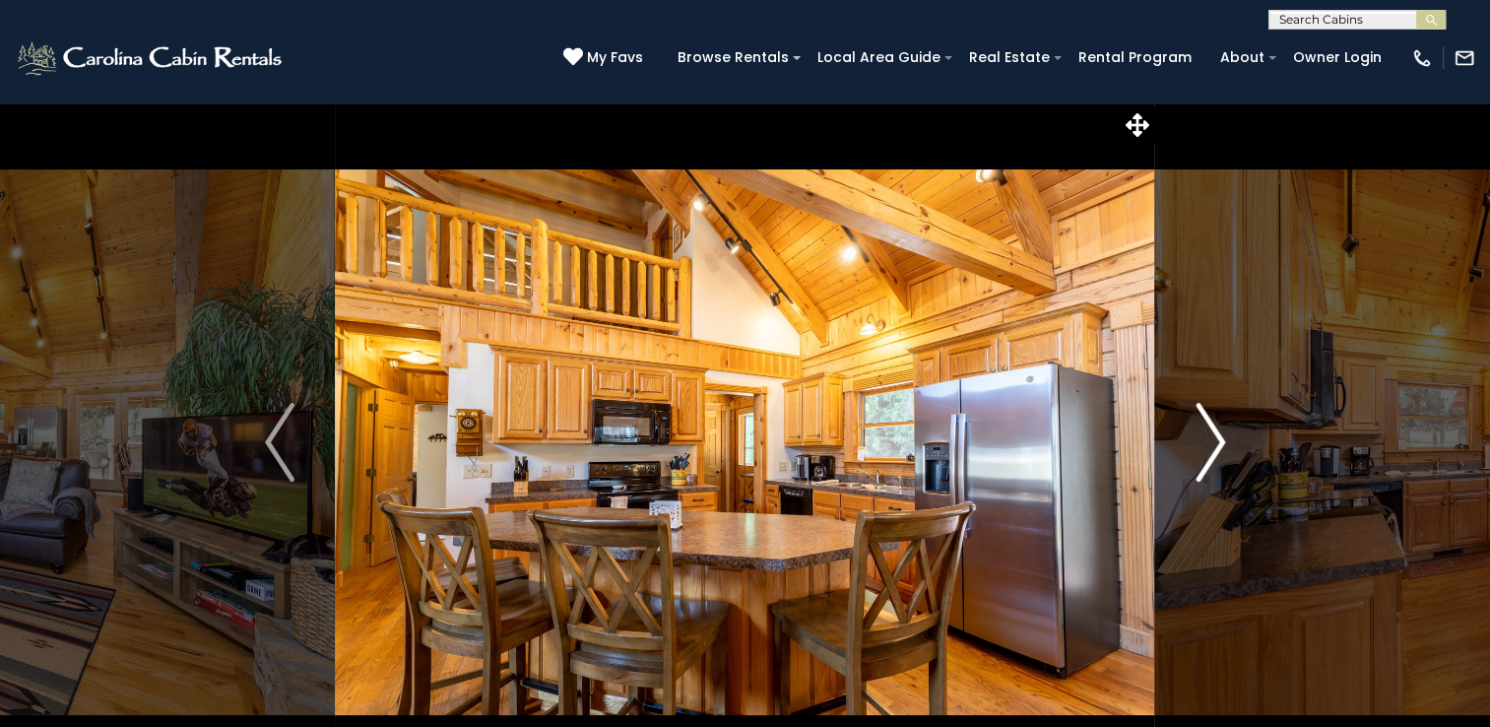
click at [1205, 471] on img "Next" at bounding box center [1211, 442] width 30 height 79
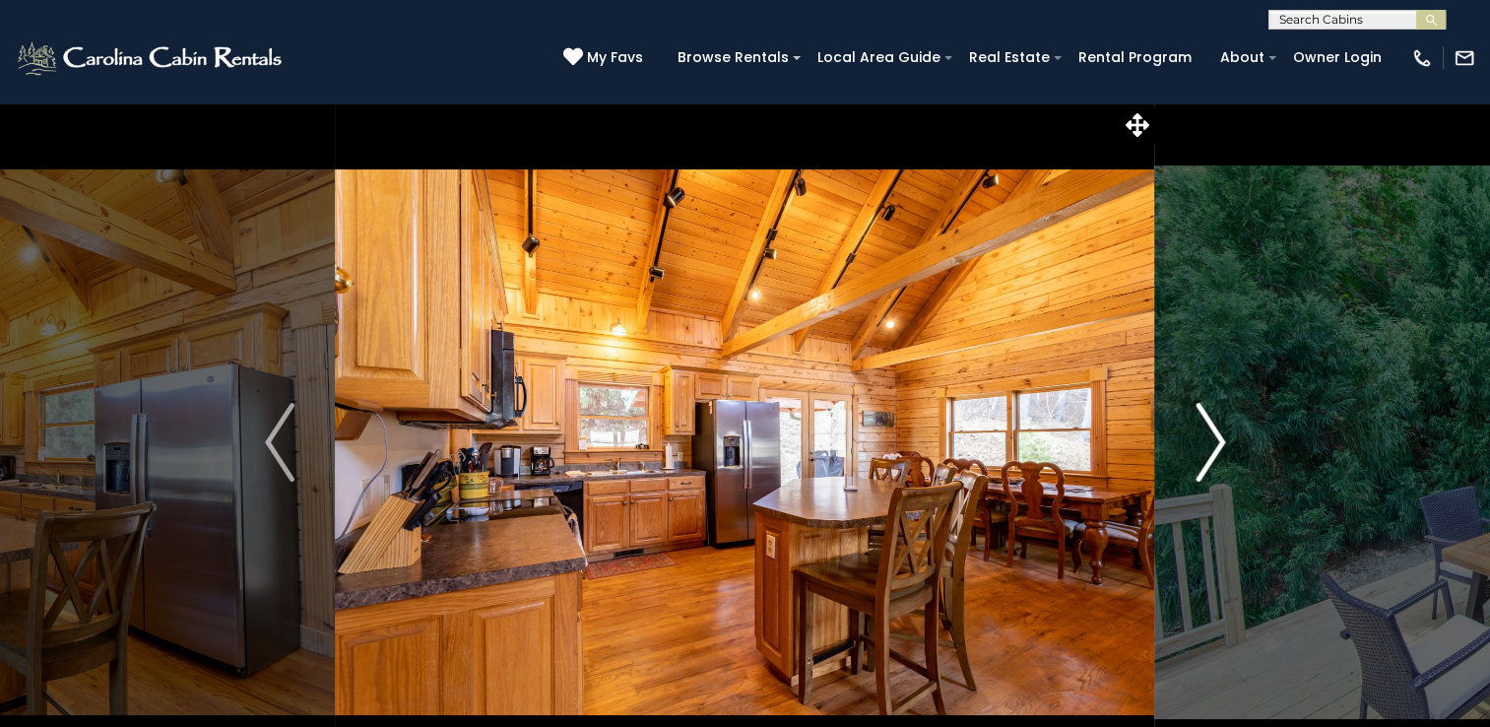
click at [1205, 471] on img "Next" at bounding box center [1211, 442] width 30 height 79
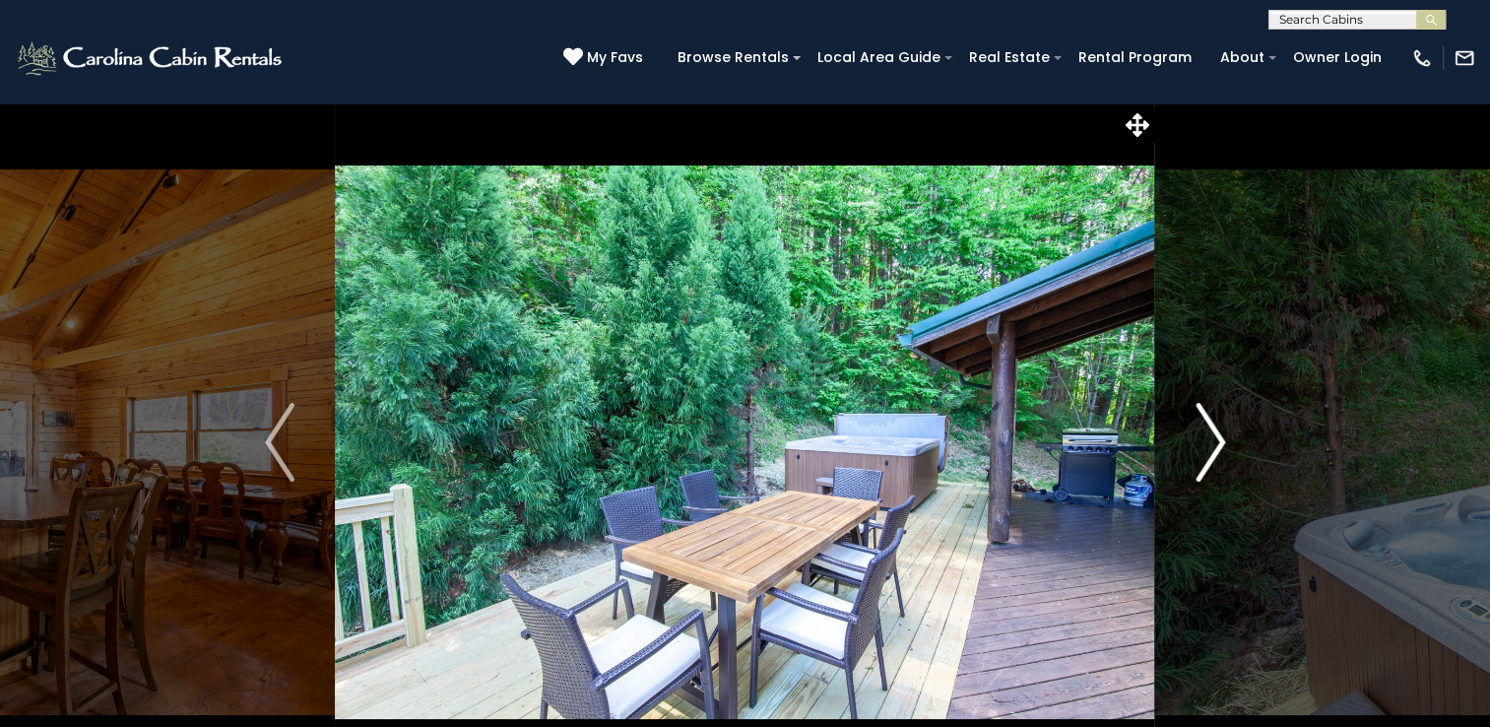
click at [1205, 471] on img "Next" at bounding box center [1211, 442] width 30 height 79
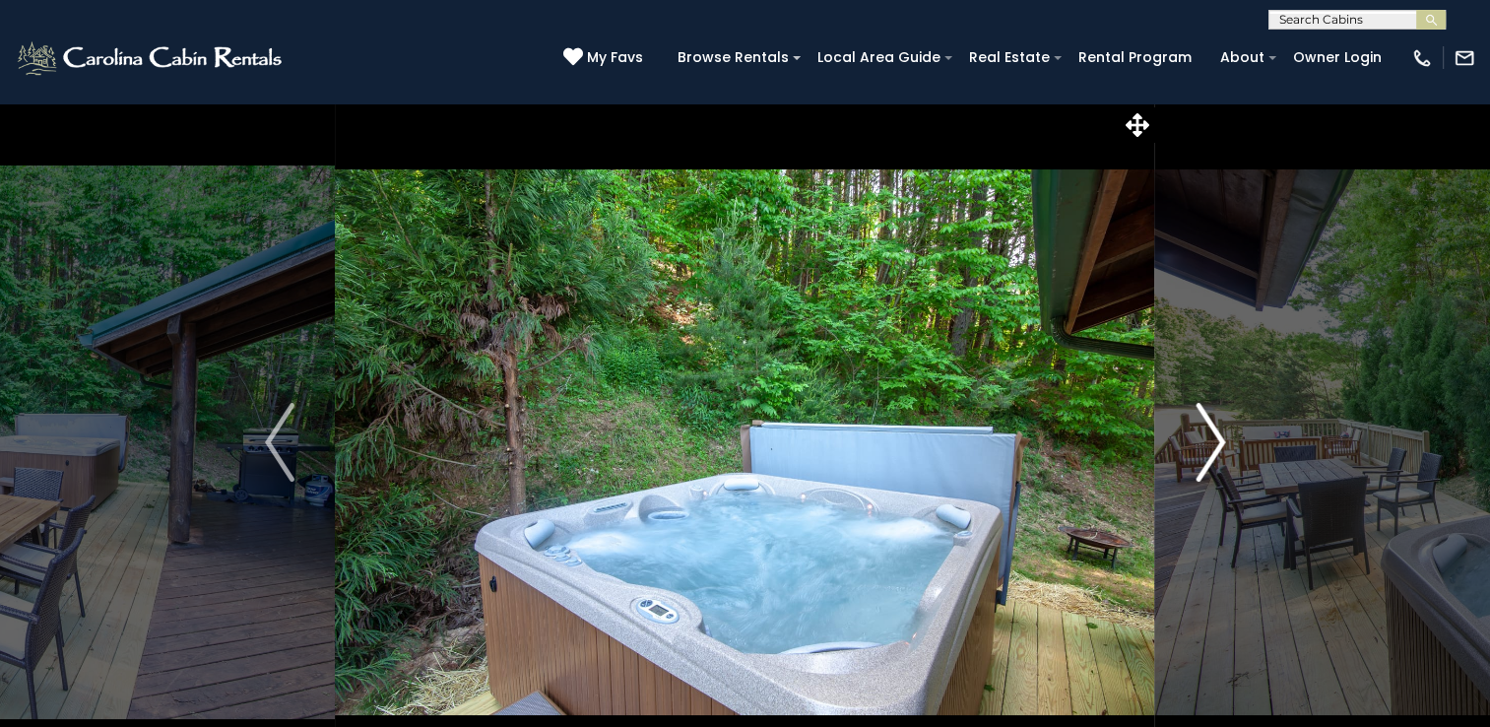
click at [1194, 469] on button "Next" at bounding box center [1210, 442] width 110 height 680
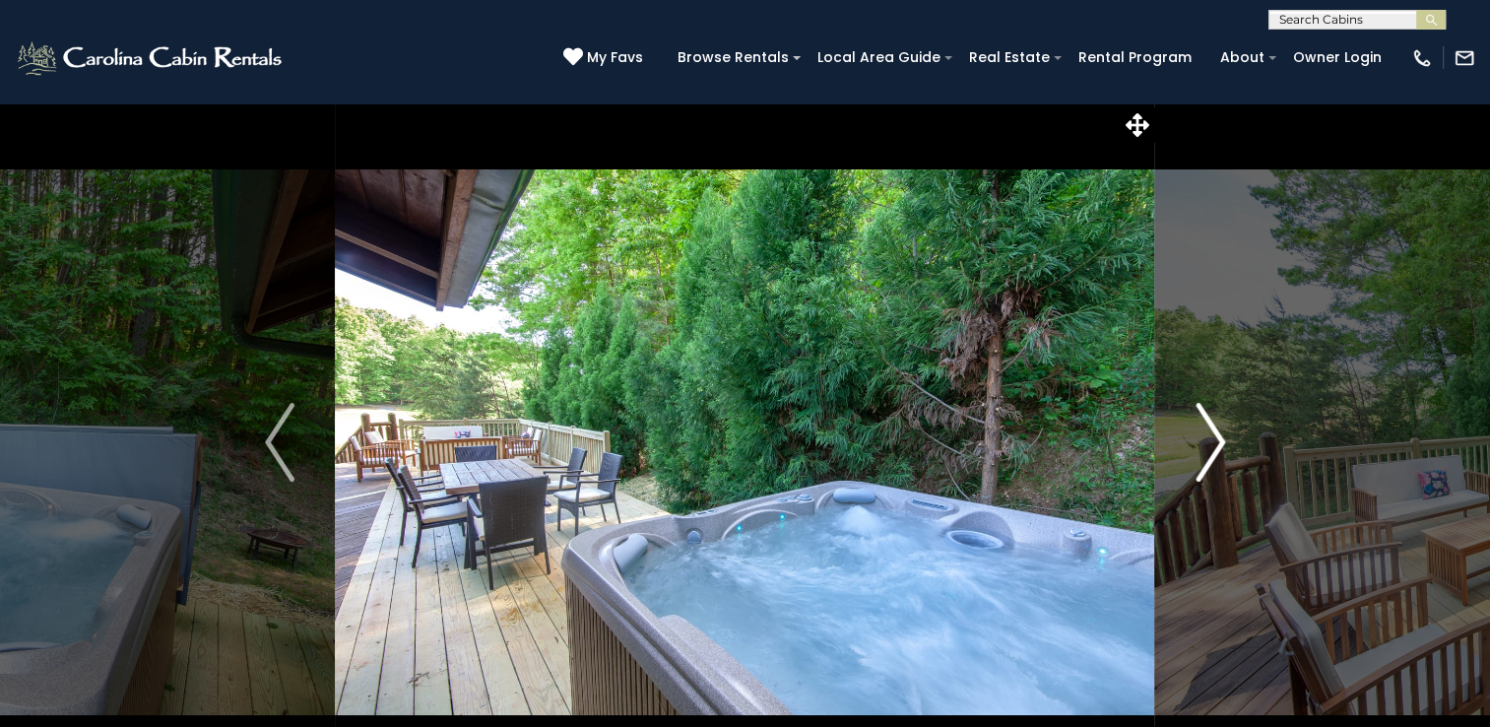
click at [1194, 469] on button "Next" at bounding box center [1210, 442] width 110 height 680
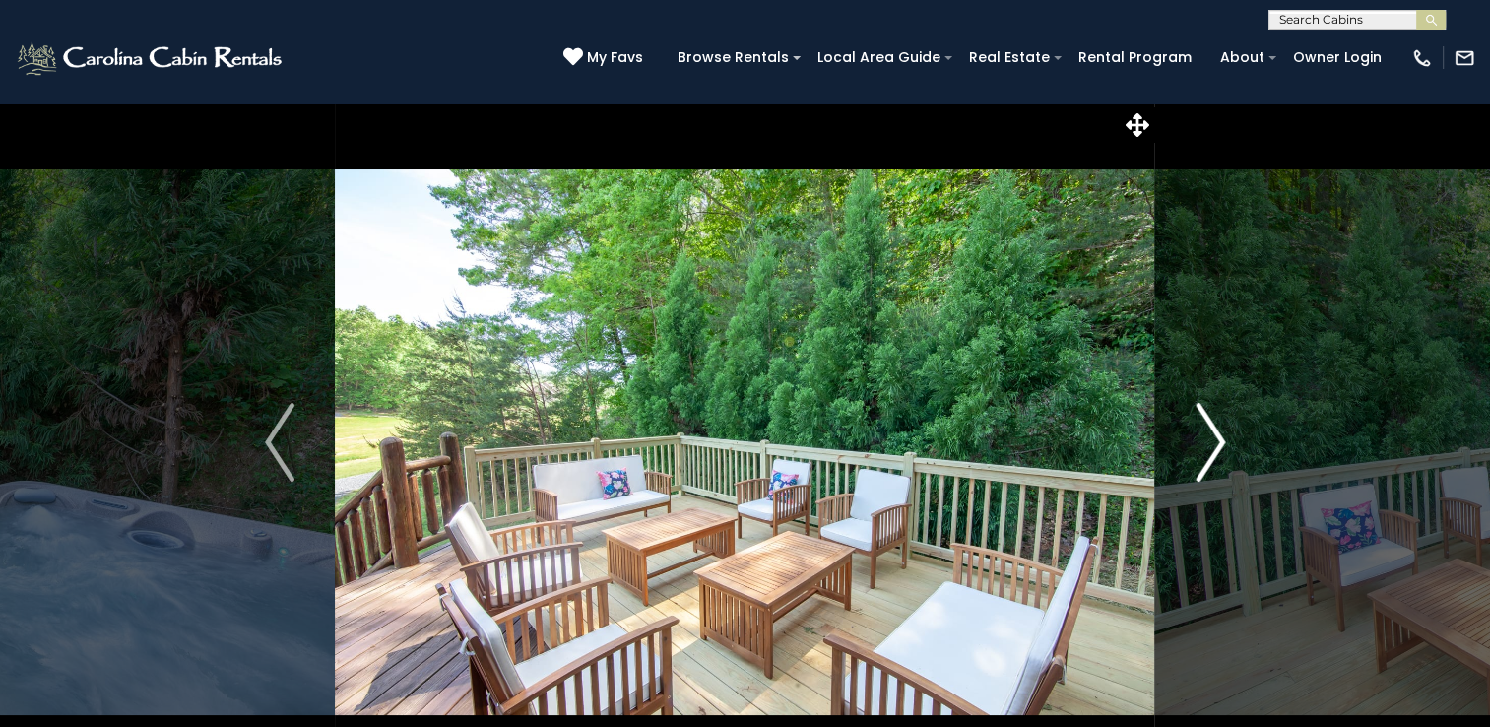
click at [1194, 469] on button "Next" at bounding box center [1210, 442] width 110 height 680
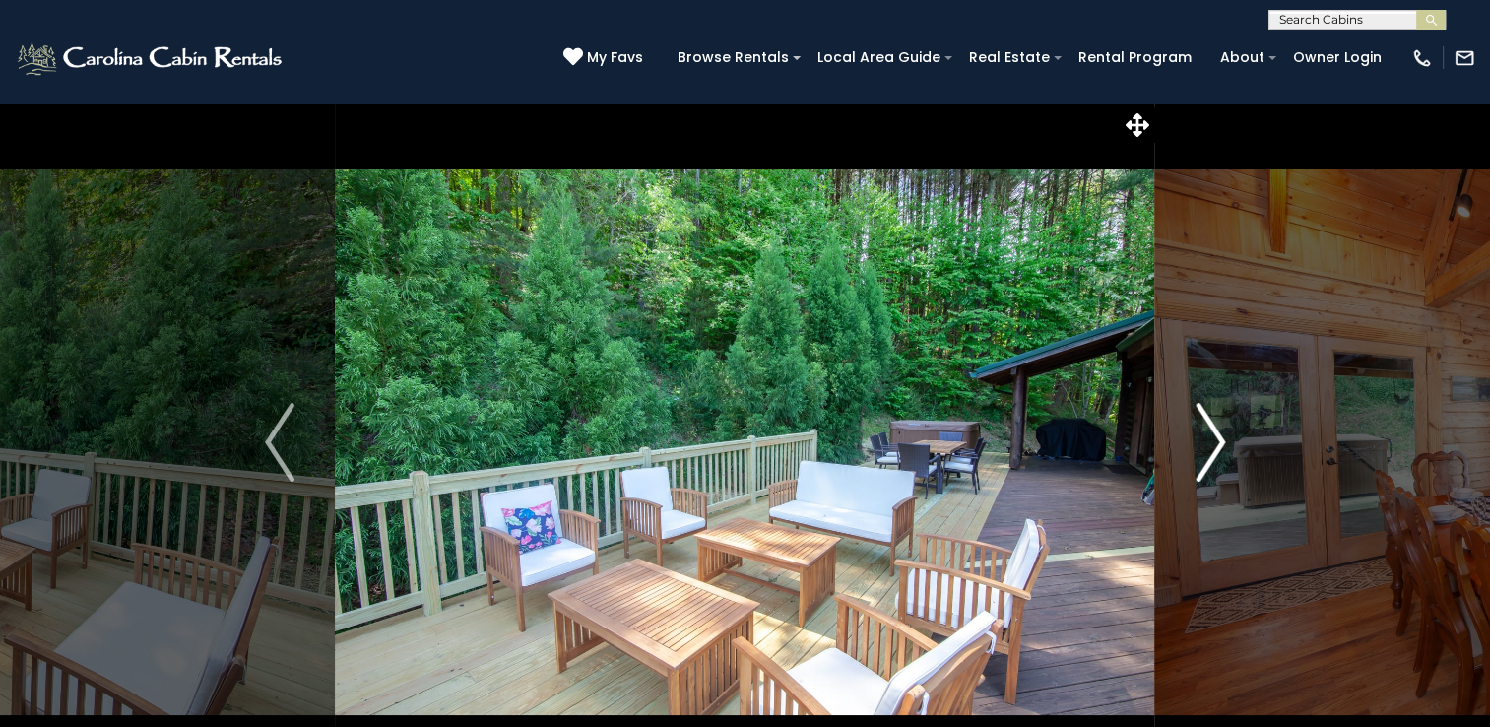
click at [1194, 469] on button "Next" at bounding box center [1210, 442] width 110 height 680
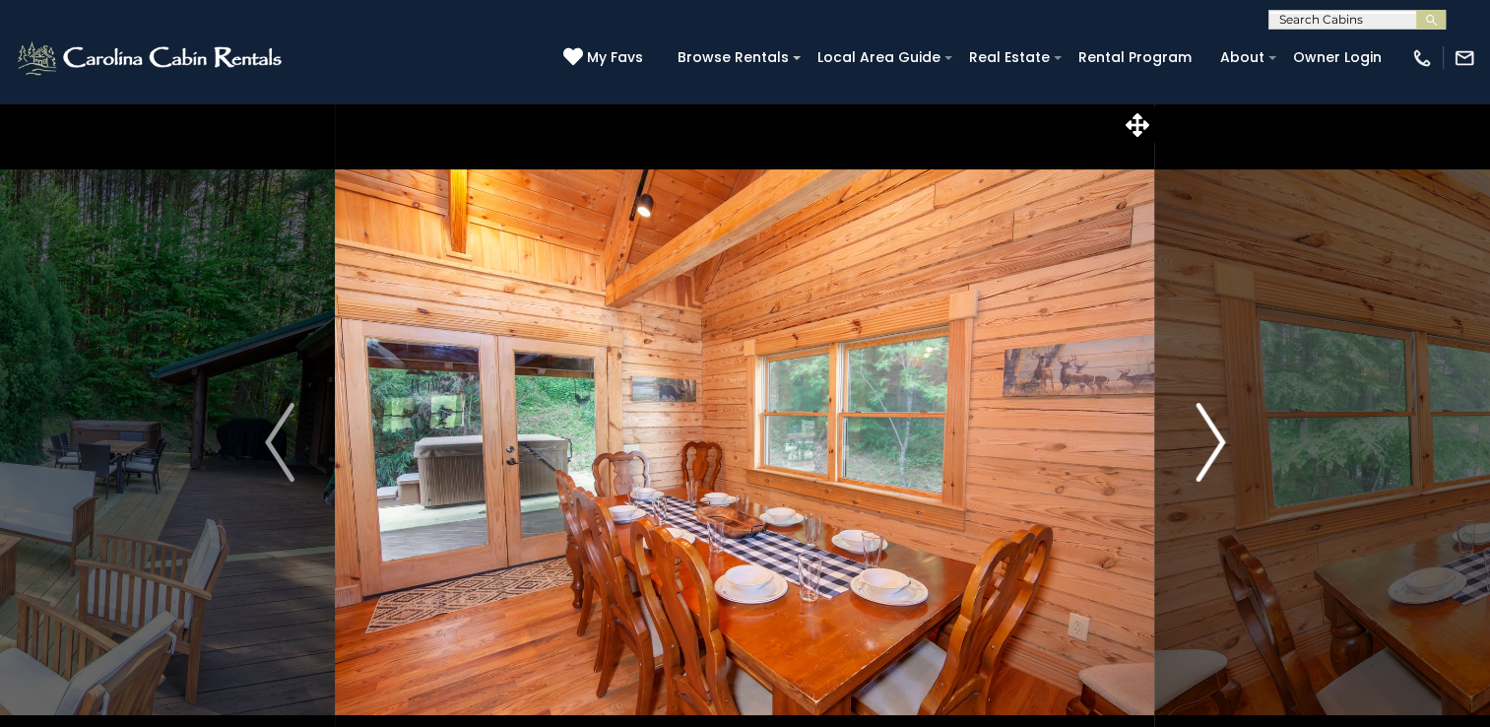
click at [1194, 469] on button "Next" at bounding box center [1210, 442] width 110 height 680
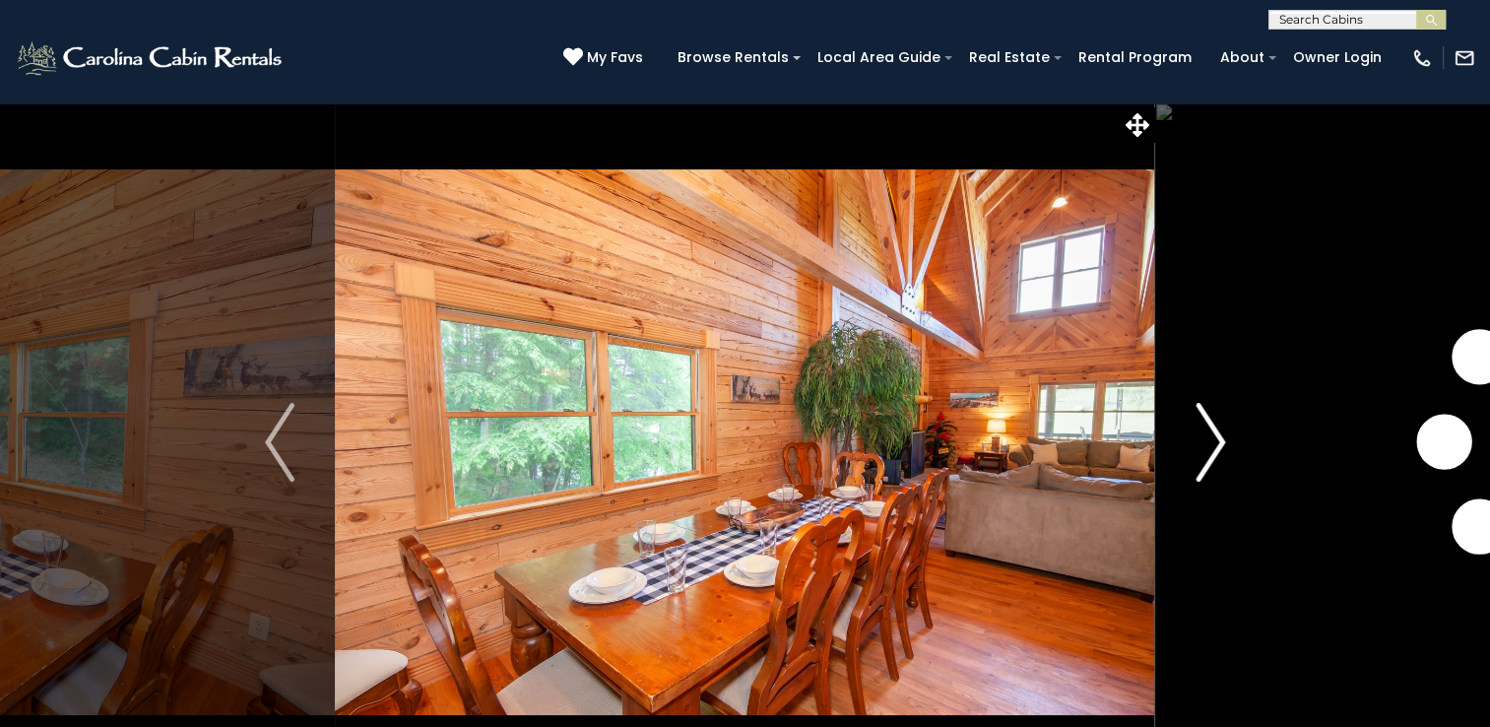
click at [1194, 469] on button "Next" at bounding box center [1210, 442] width 110 height 680
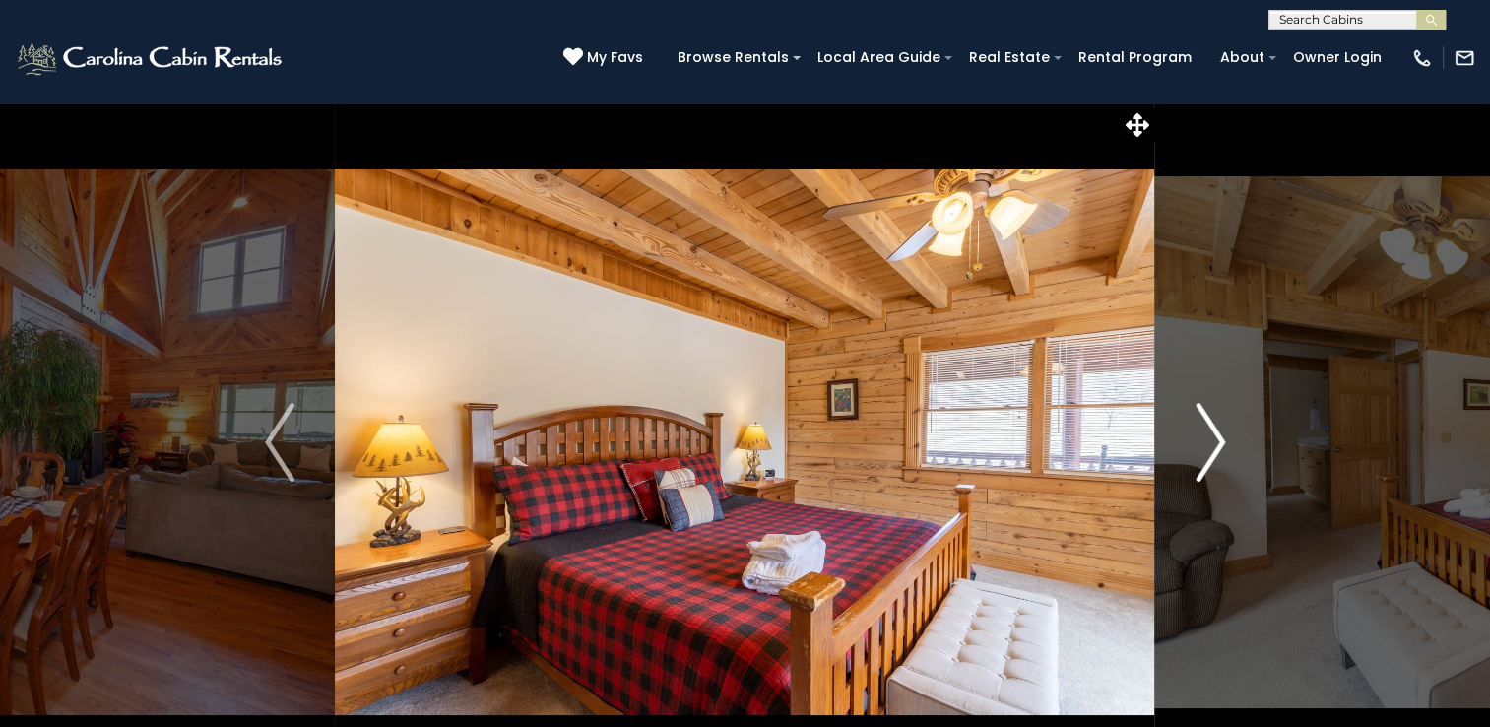
click at [1205, 457] on img "Next" at bounding box center [1211, 442] width 30 height 79
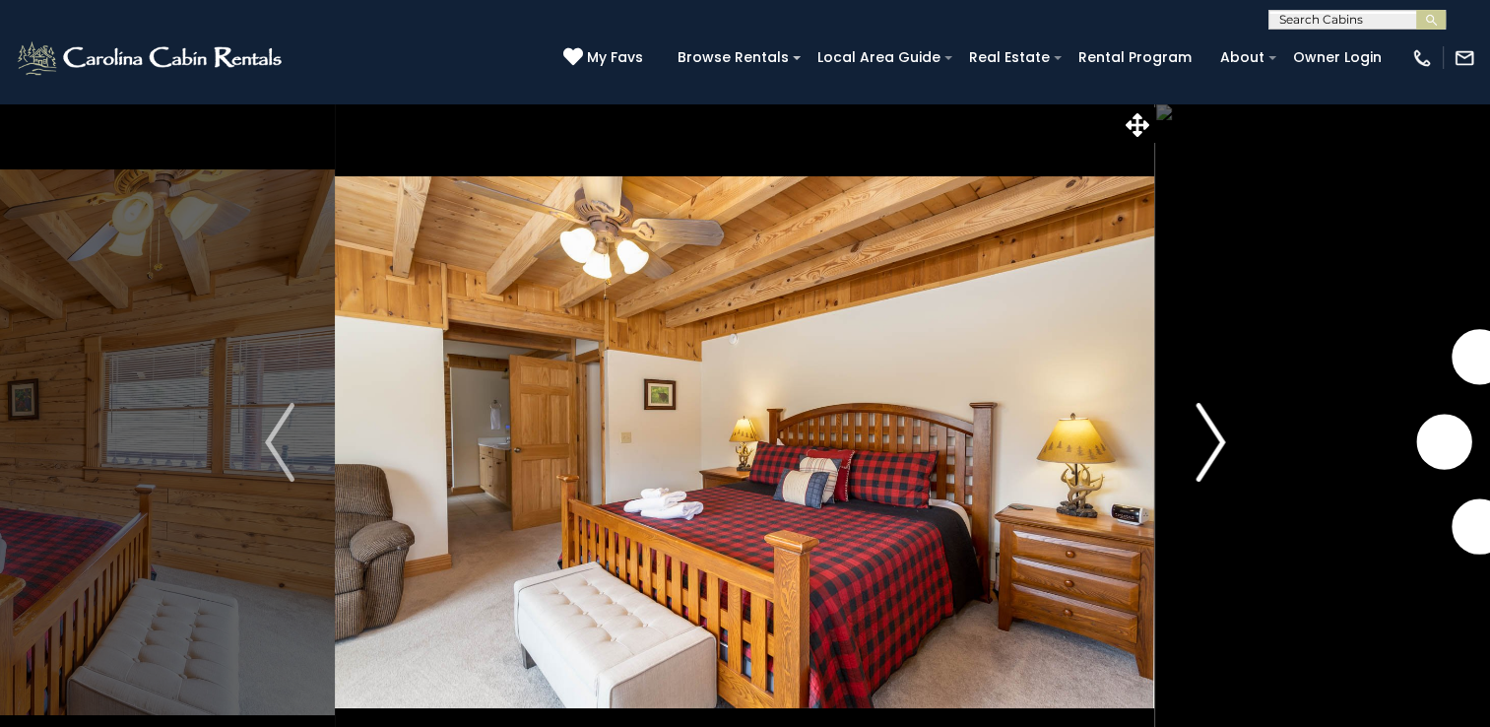
click at [1168, 168] on button "Next" at bounding box center [1210, 442] width 110 height 680
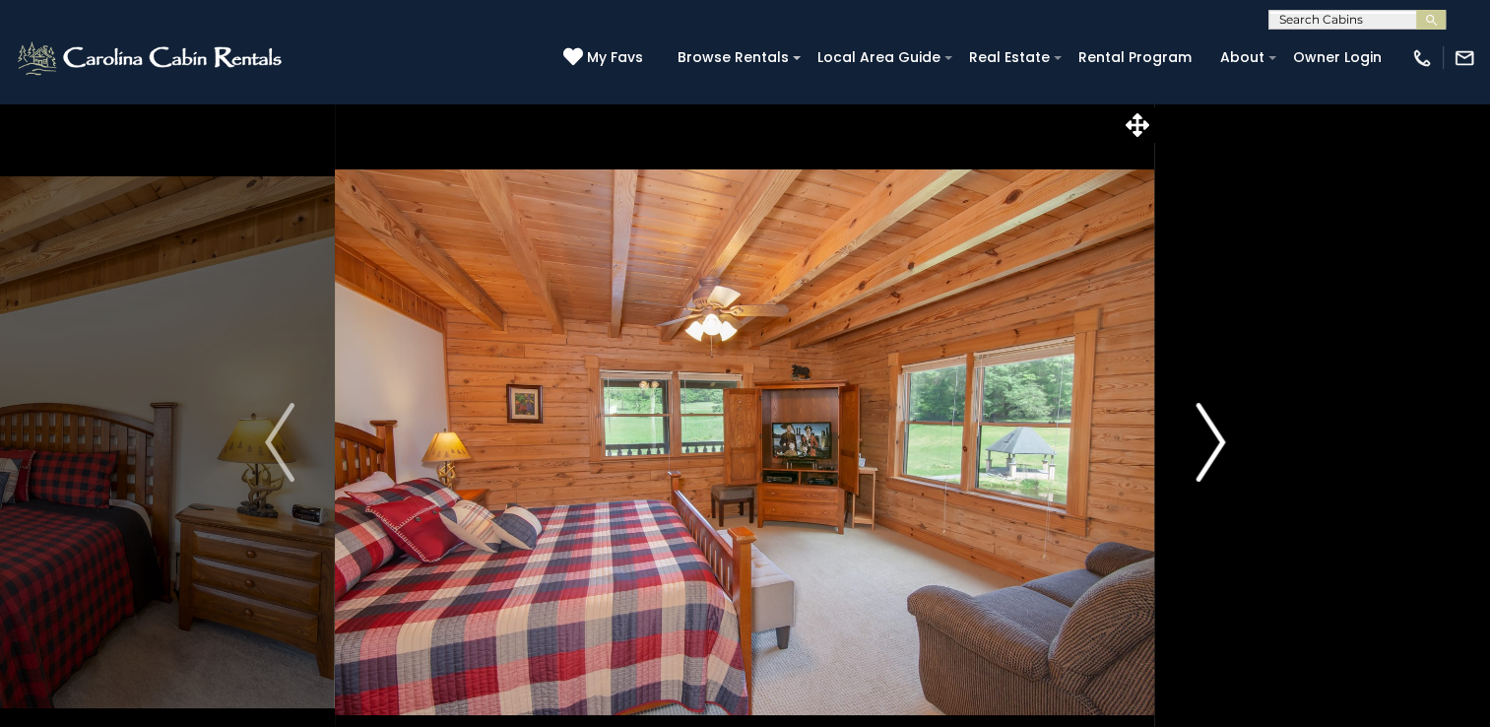
click at [1155, 139] on button "Next" at bounding box center [1210, 442] width 110 height 680
